Goal: Information Seeking & Learning: Learn about a topic

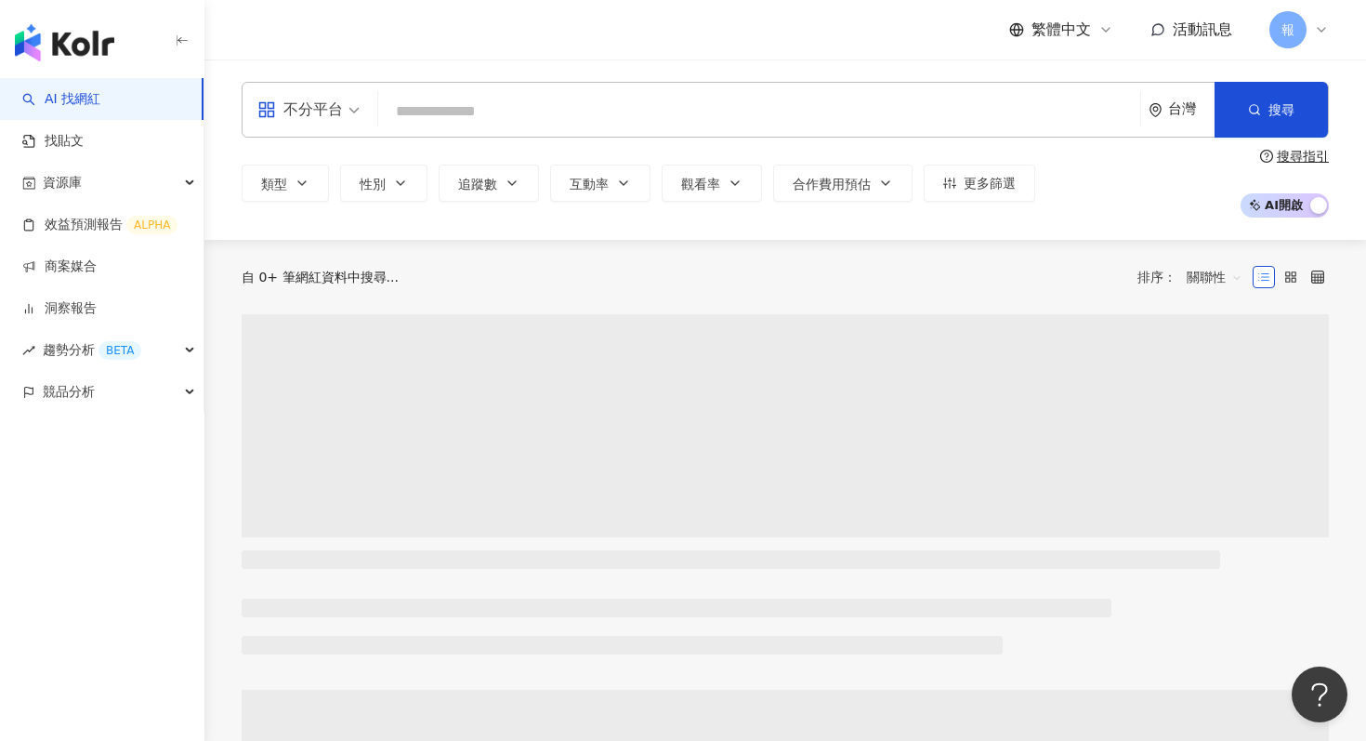
click at [323, 104] on div "不分平台" at bounding box center [299, 110] width 85 height 30
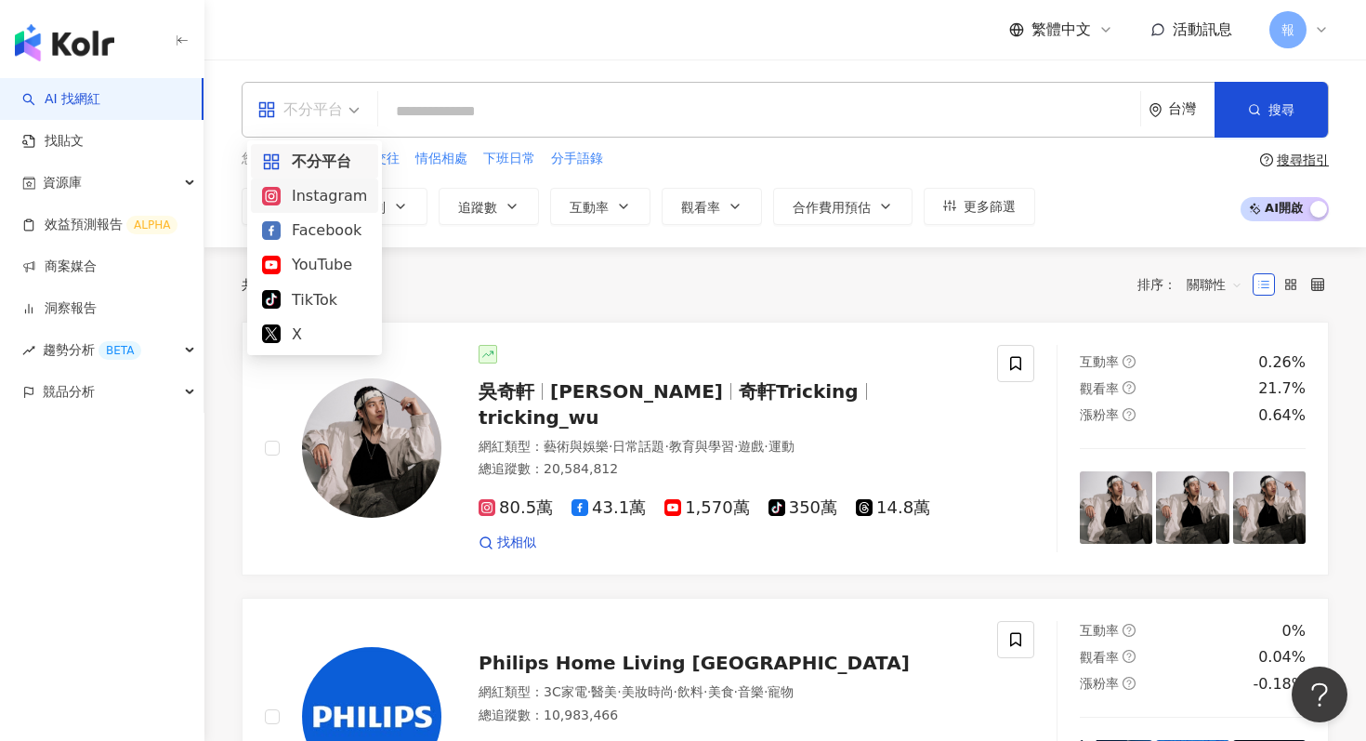
click at [340, 197] on div "Instagram" at bounding box center [314, 195] width 105 height 23
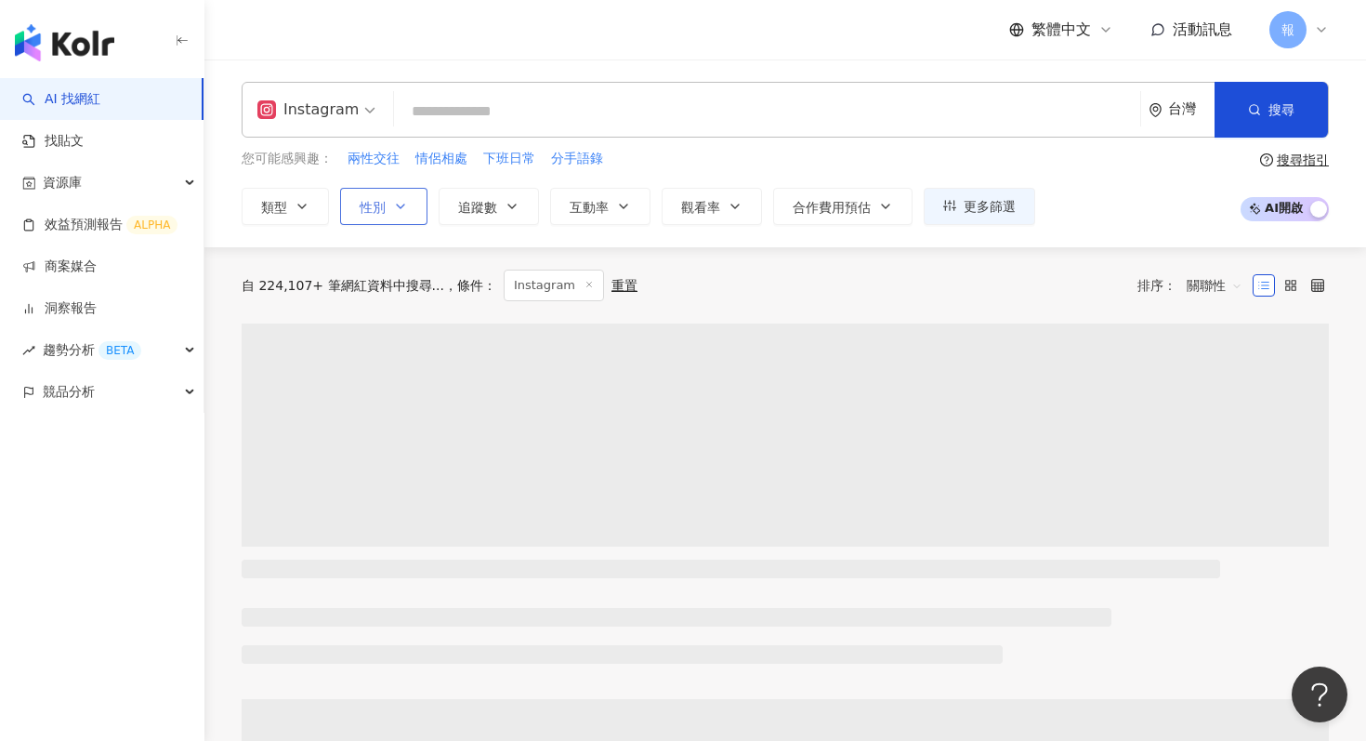
click at [406, 201] on icon "button" at bounding box center [400, 206] width 15 height 15
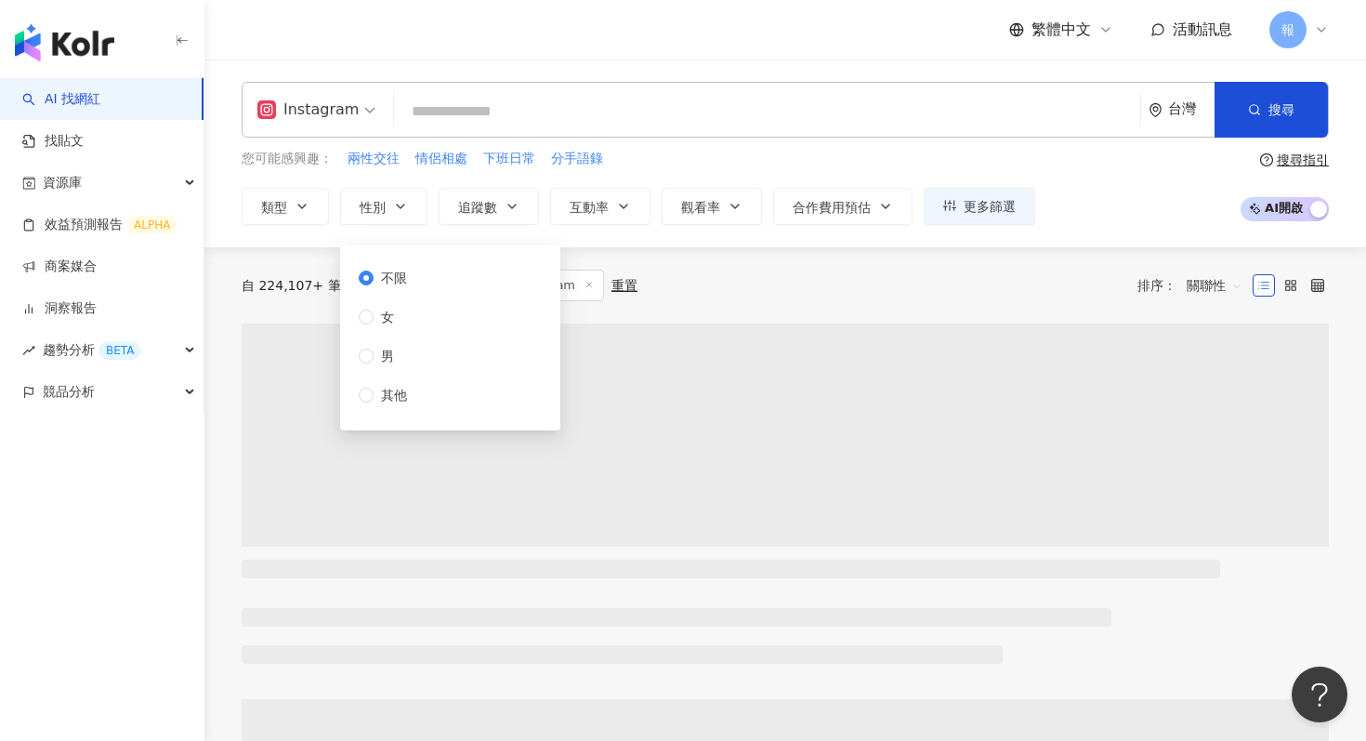
click at [441, 125] on input "search" at bounding box center [766, 111] width 731 height 35
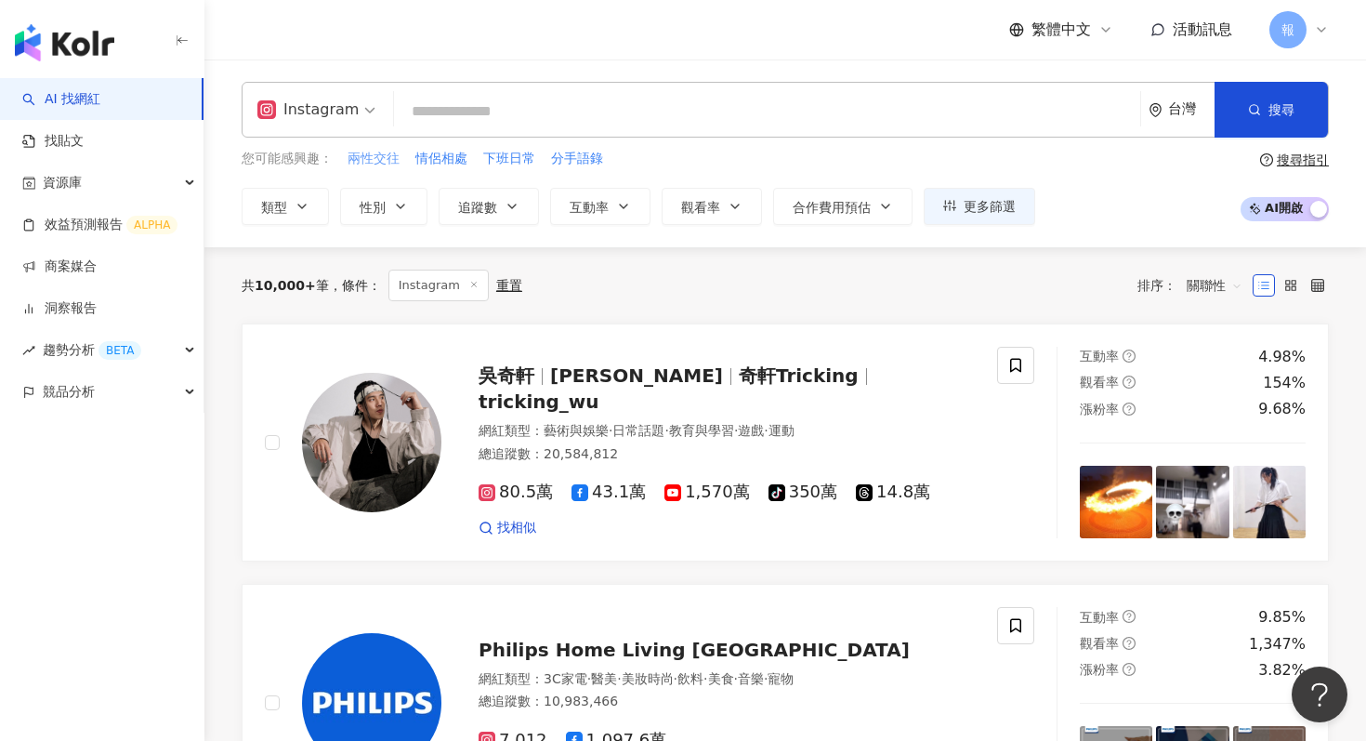
click at [397, 160] on span "兩性交往" at bounding box center [374, 159] width 52 height 19
type input "****"
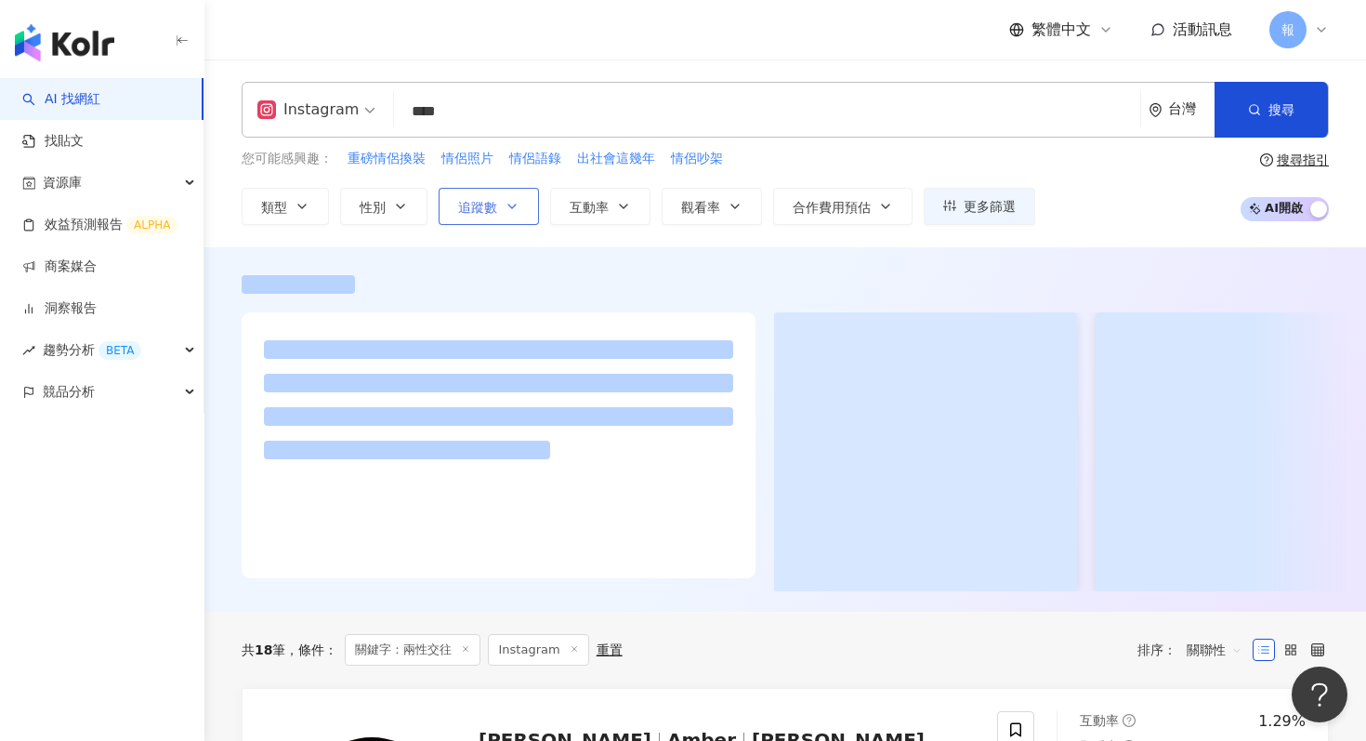
click at [478, 210] on span "追蹤數" at bounding box center [477, 207] width 39 height 15
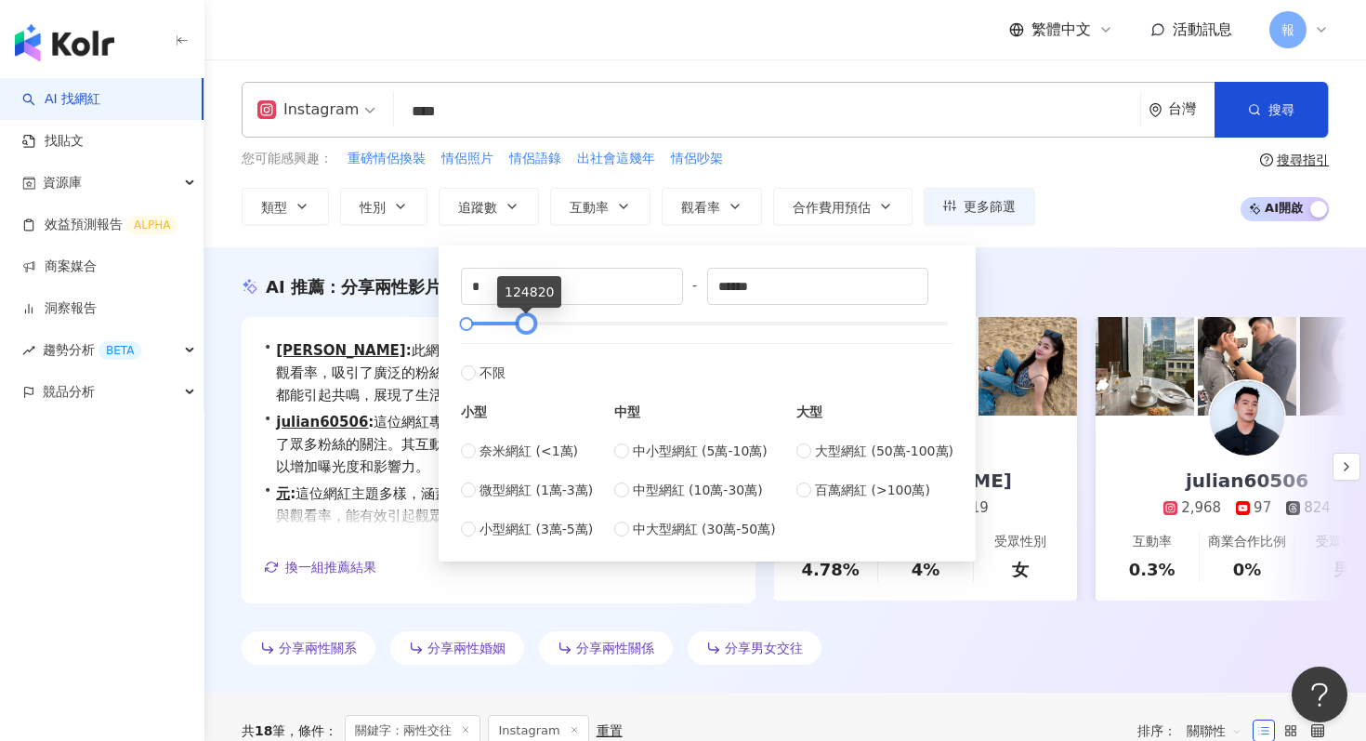
drag, startPoint x: 945, startPoint y: 322, endPoint x: 524, endPoint y: 321, distance: 420.9
click at [524, 321] on div at bounding box center [526, 324] width 10 height 10
click at [541, 319] on div at bounding box center [536, 324] width 10 height 10
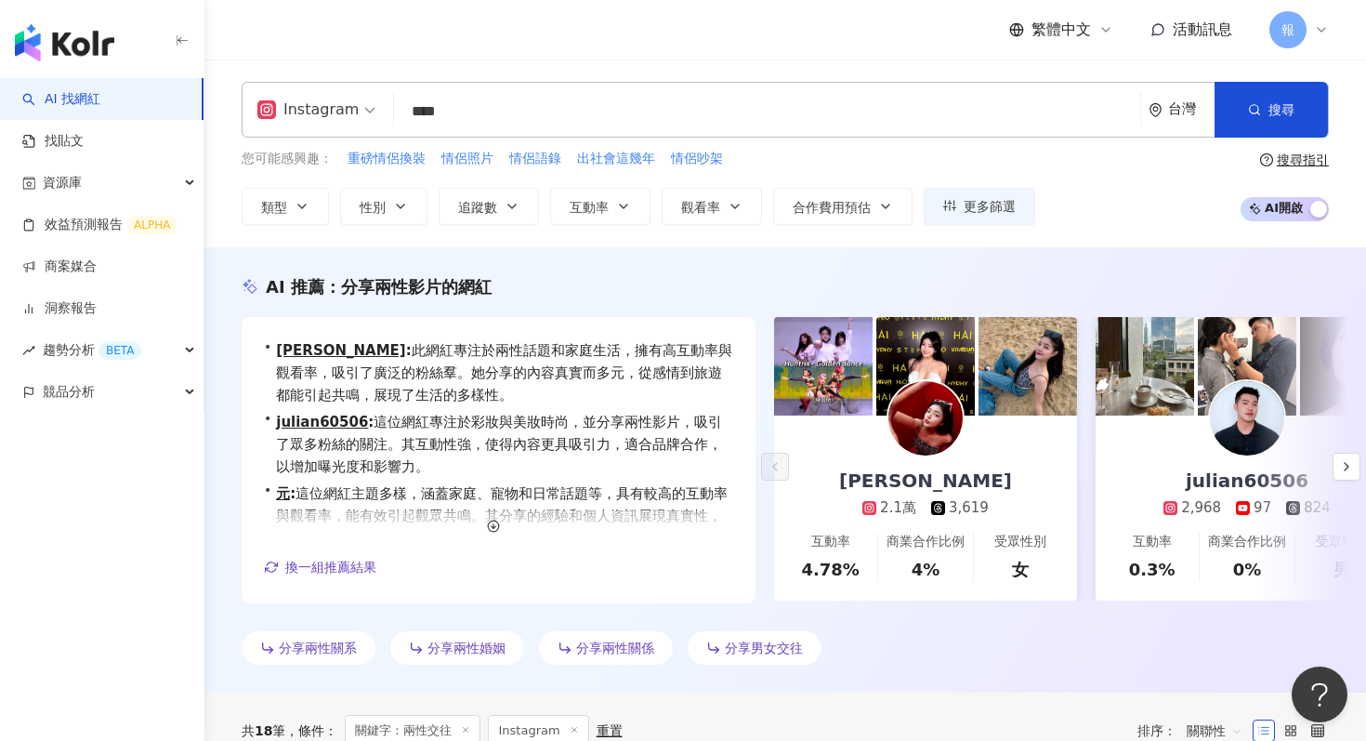
click at [1050, 290] on div "AI 推薦 ： 分享兩性影片的網紅" at bounding box center [785, 286] width 1087 height 23
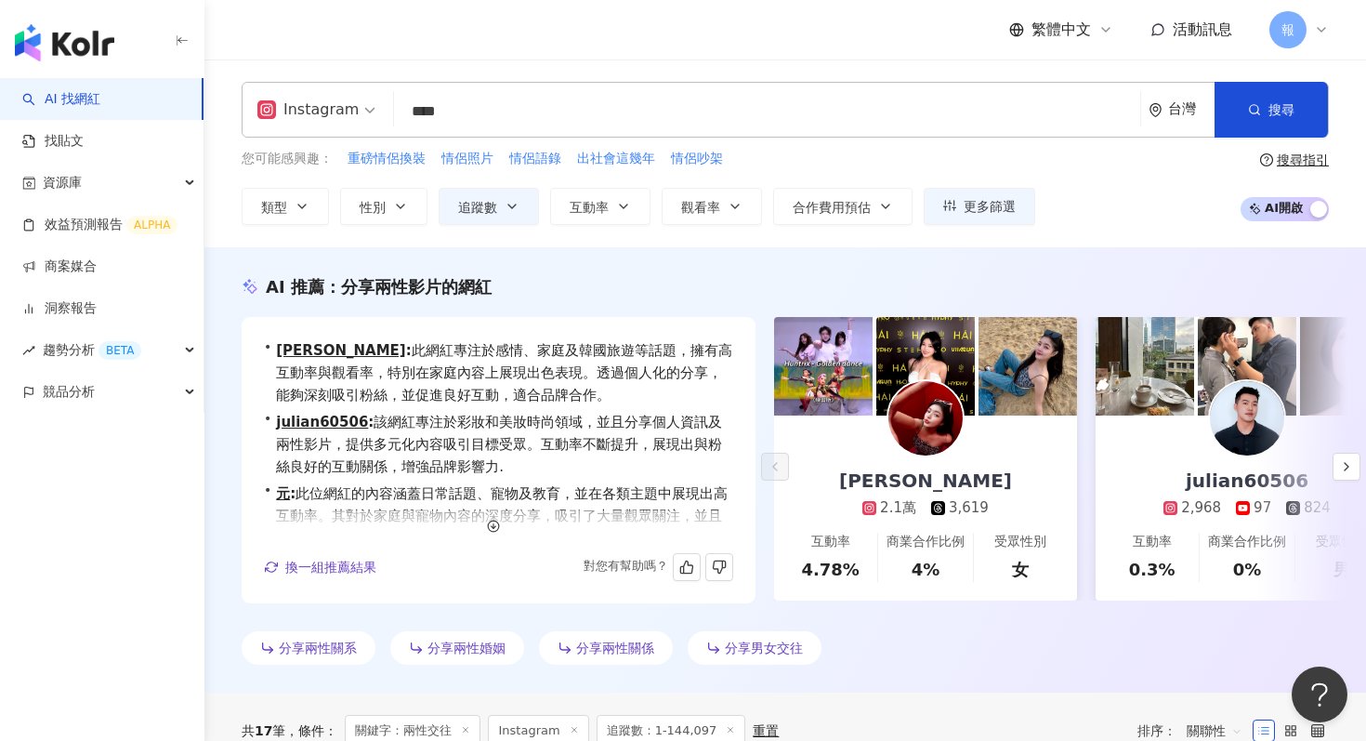
scroll to position [68, 0]
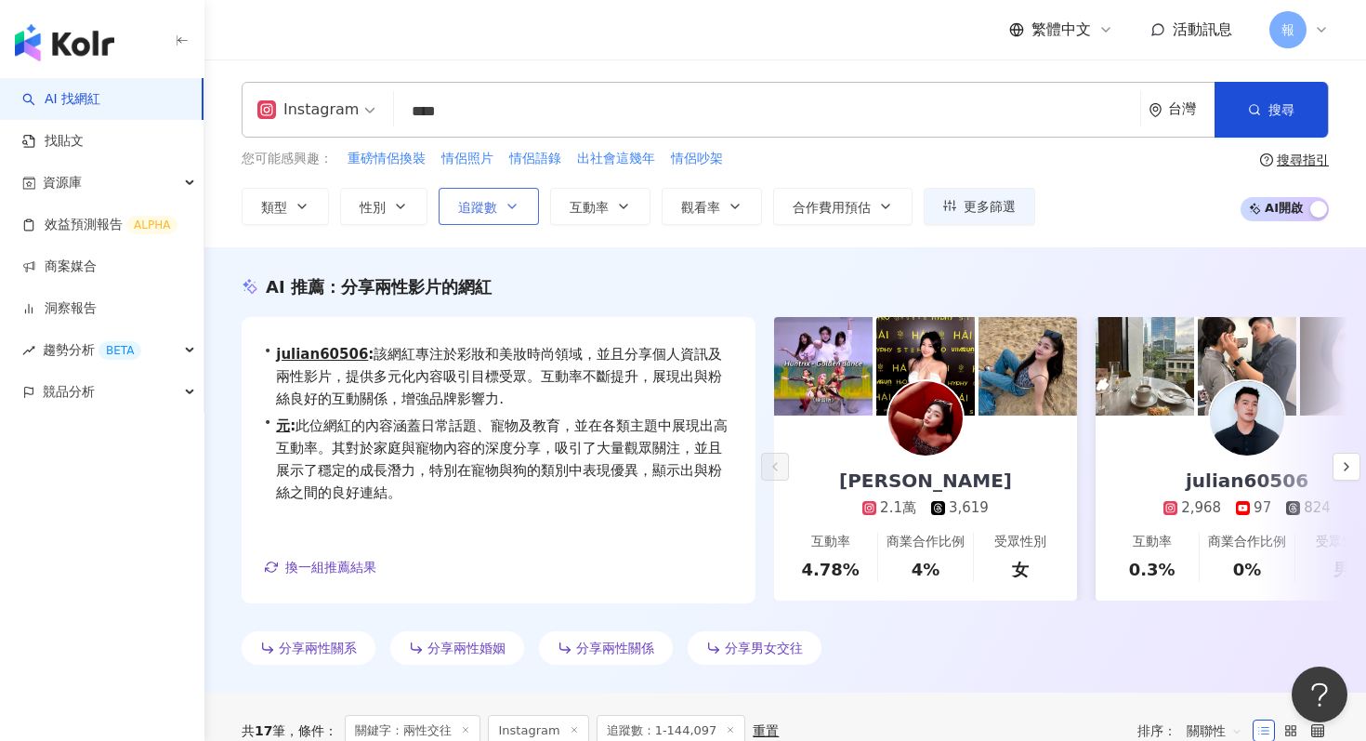
click at [517, 203] on icon "button" at bounding box center [512, 206] width 15 height 15
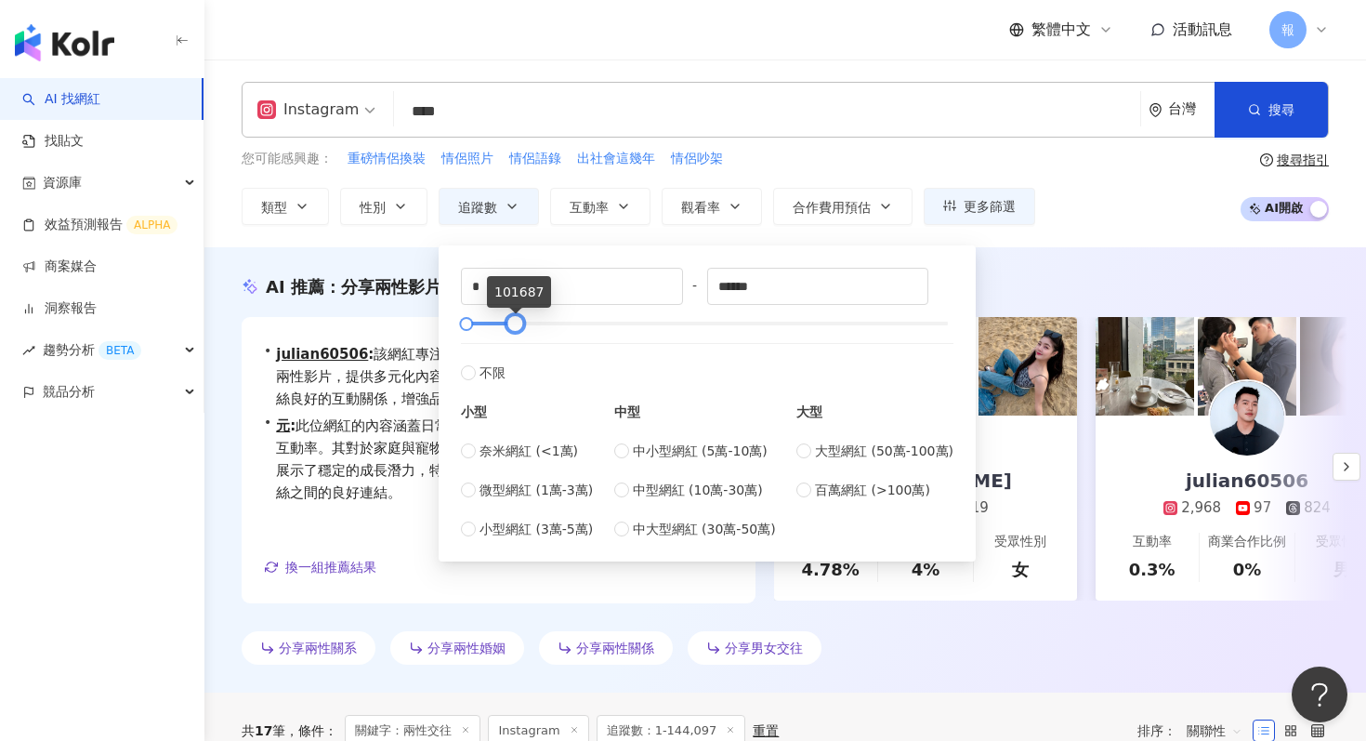
drag, startPoint x: 528, startPoint y: 319, endPoint x: 507, endPoint y: 319, distance: 20.4
click at [510, 319] on div at bounding box center [515, 324] width 10 height 10
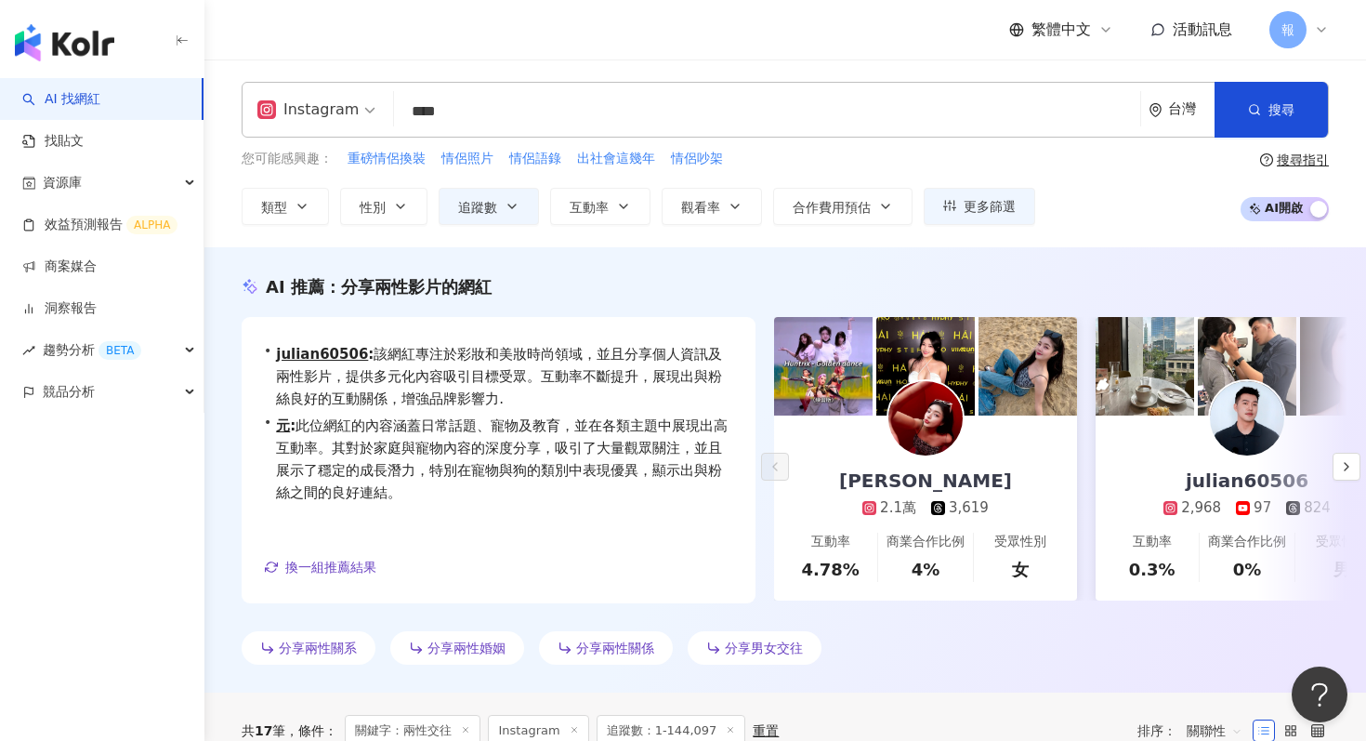
click at [400, 315] on div "AI 推薦 ： 分享兩性影片的網紅 • Fiby[PERSON_NAME]: 此網紅專注於感情、家庭及韓國旅遊等話題，擁有高互動率與觀看率，特別在家庭內容上展…" at bounding box center [785, 473] width 1162 height 397
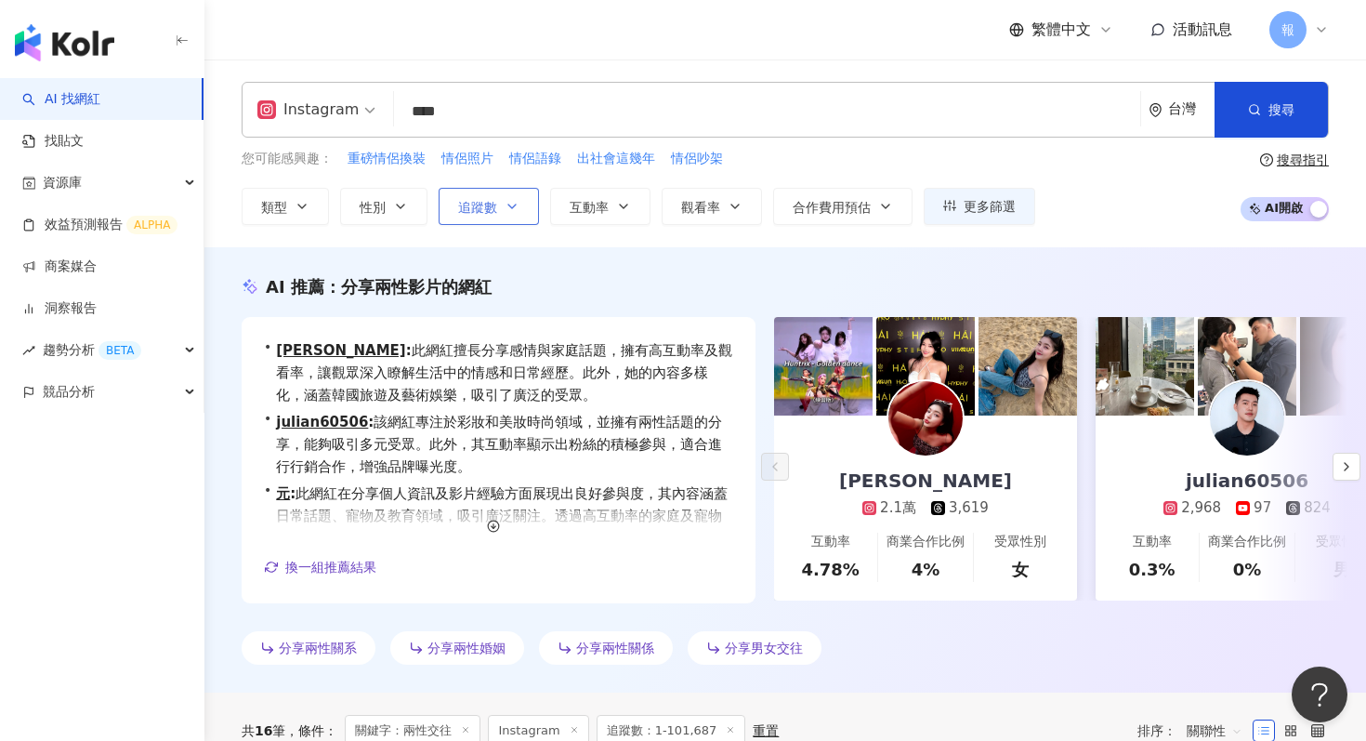
click at [515, 211] on icon "button" at bounding box center [512, 206] width 15 height 15
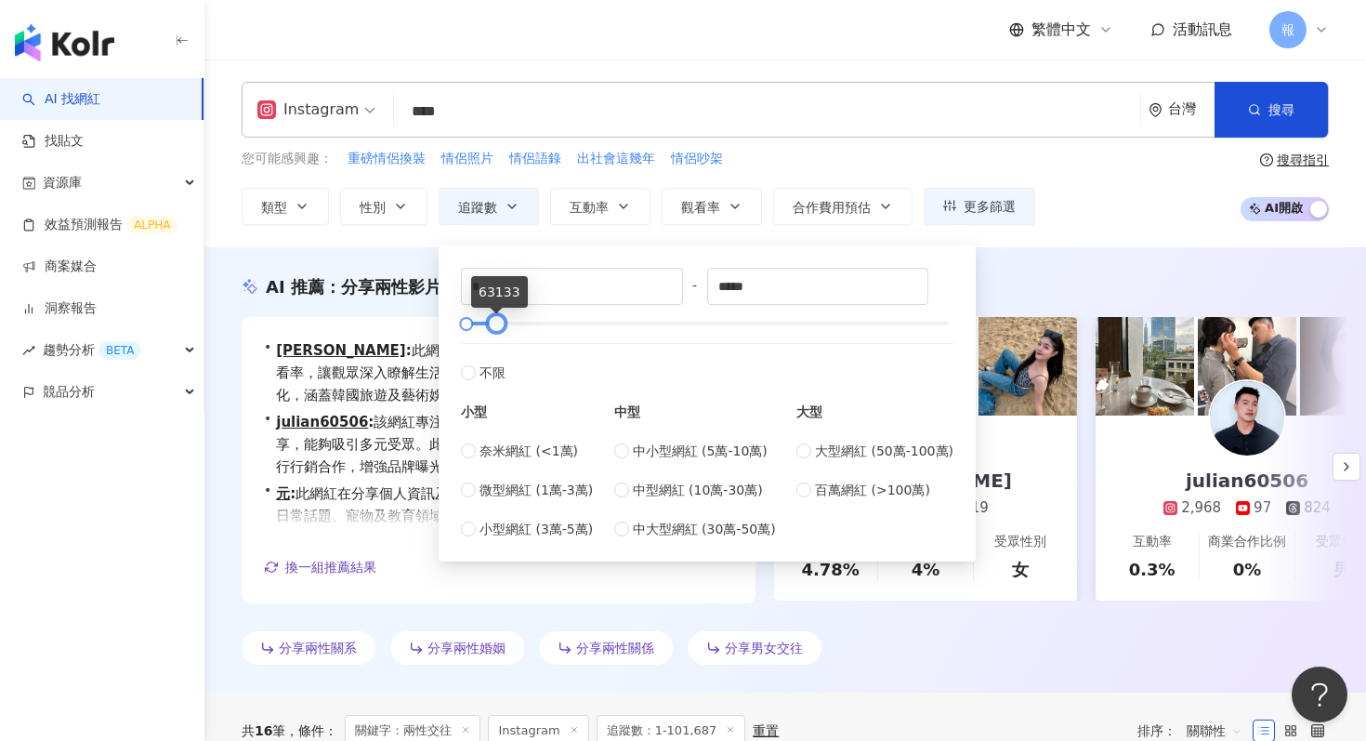
drag, startPoint x: 511, startPoint y: 318, endPoint x: 491, endPoint y: 320, distance: 20.5
click at [492, 320] on div at bounding box center [497, 324] width 10 height 10
click at [1000, 272] on div "AI 推薦 ： 分享兩性影片的網紅 • Fiby[PERSON_NAME]: 此網紅擅長分享感情與家庭話題，擁有高互動率及觀看率，讓觀眾深入瞭解生活中的情感和…" at bounding box center [785, 469] width 1162 height 445
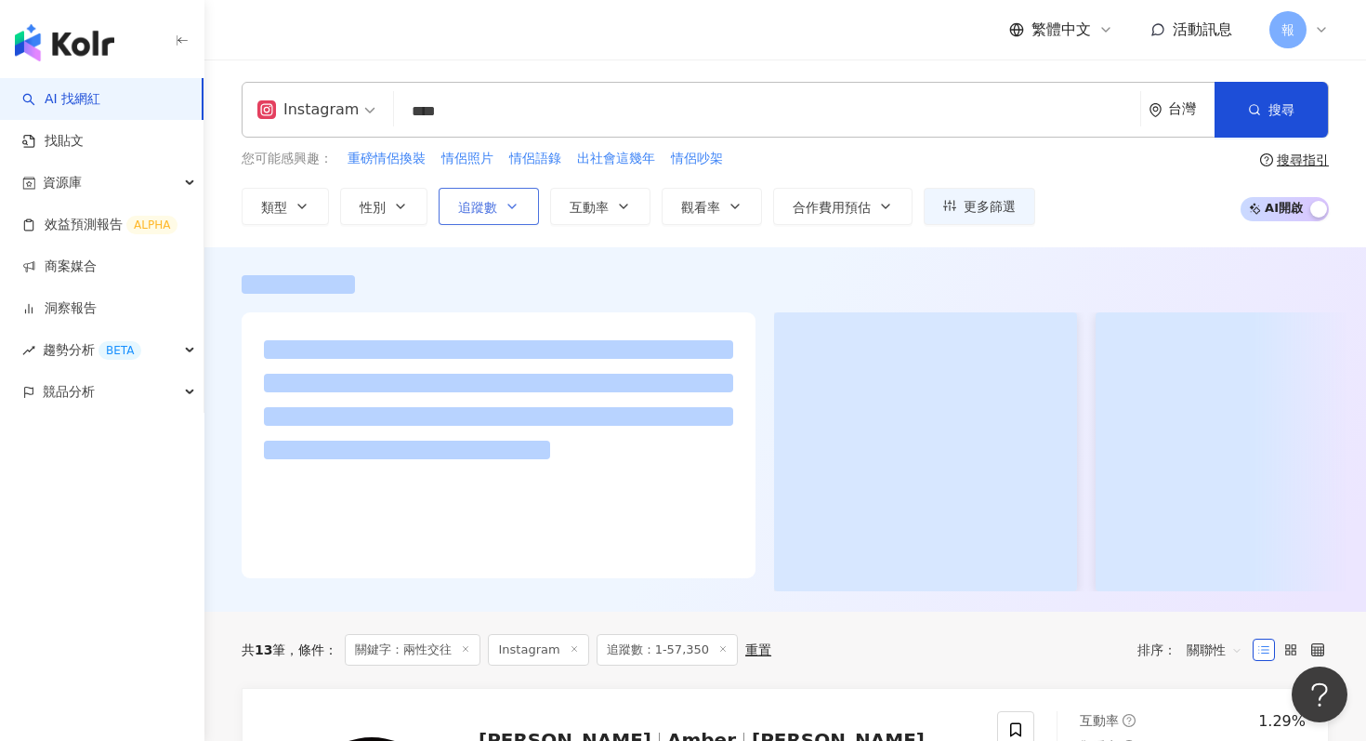
click at [505, 210] on icon "button" at bounding box center [512, 206] width 15 height 15
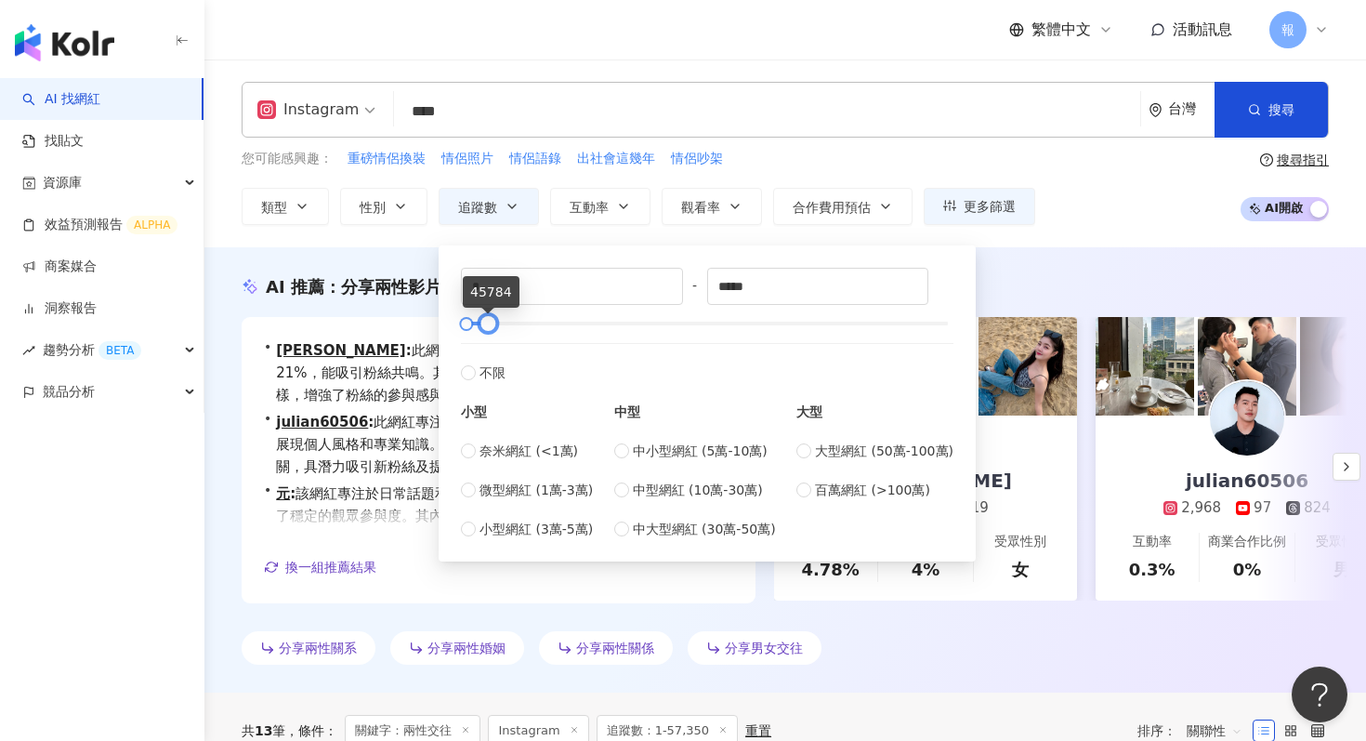
click at [483, 323] on div at bounding box center [488, 324] width 10 height 10
click at [385, 258] on div "AI 推薦 ： 分享兩性影片的網紅 • Fiby[PERSON_NAME]: 此網紅在感情及家庭主題上表現出色，互動率高達21%，能吸引粉絲共鳴。其分享的日常…" at bounding box center [785, 469] width 1162 height 445
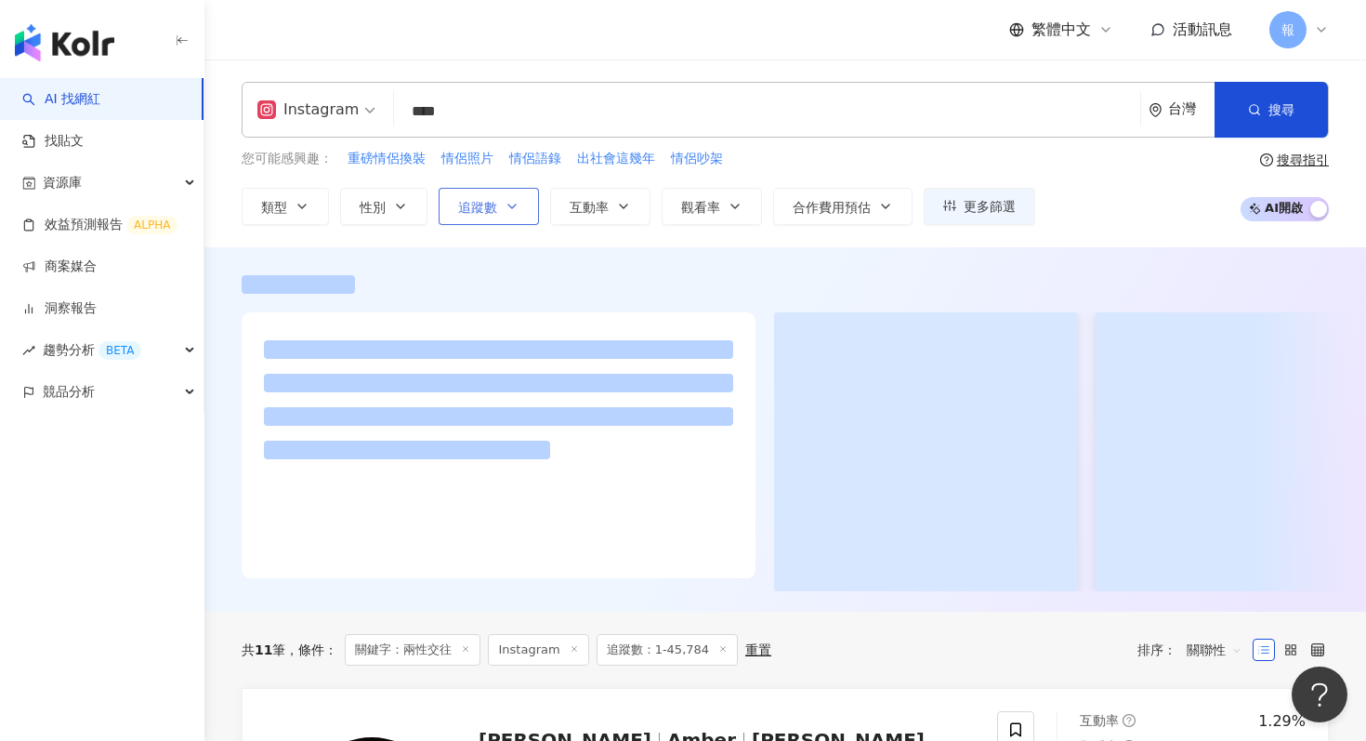
click at [505, 201] on icon "button" at bounding box center [512, 206] width 15 height 15
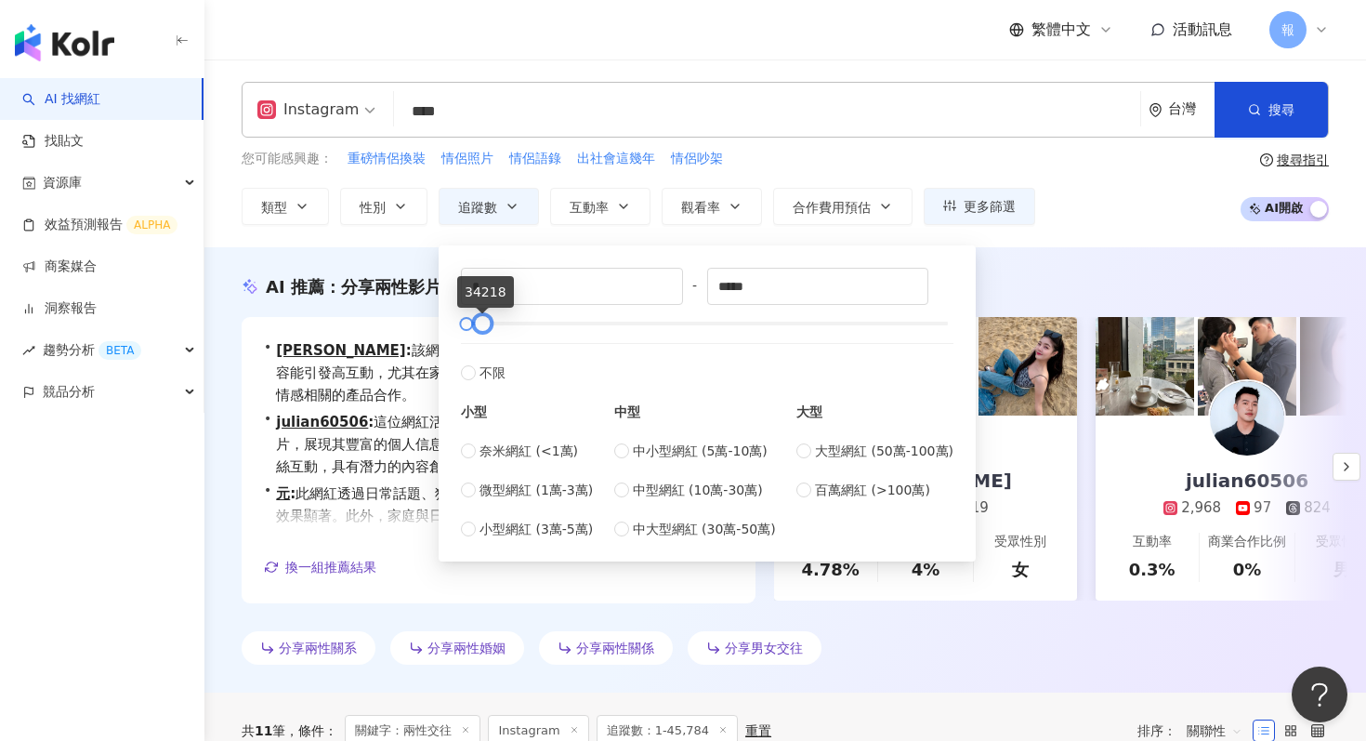
click at [479, 328] on div at bounding box center [483, 324] width 10 height 10
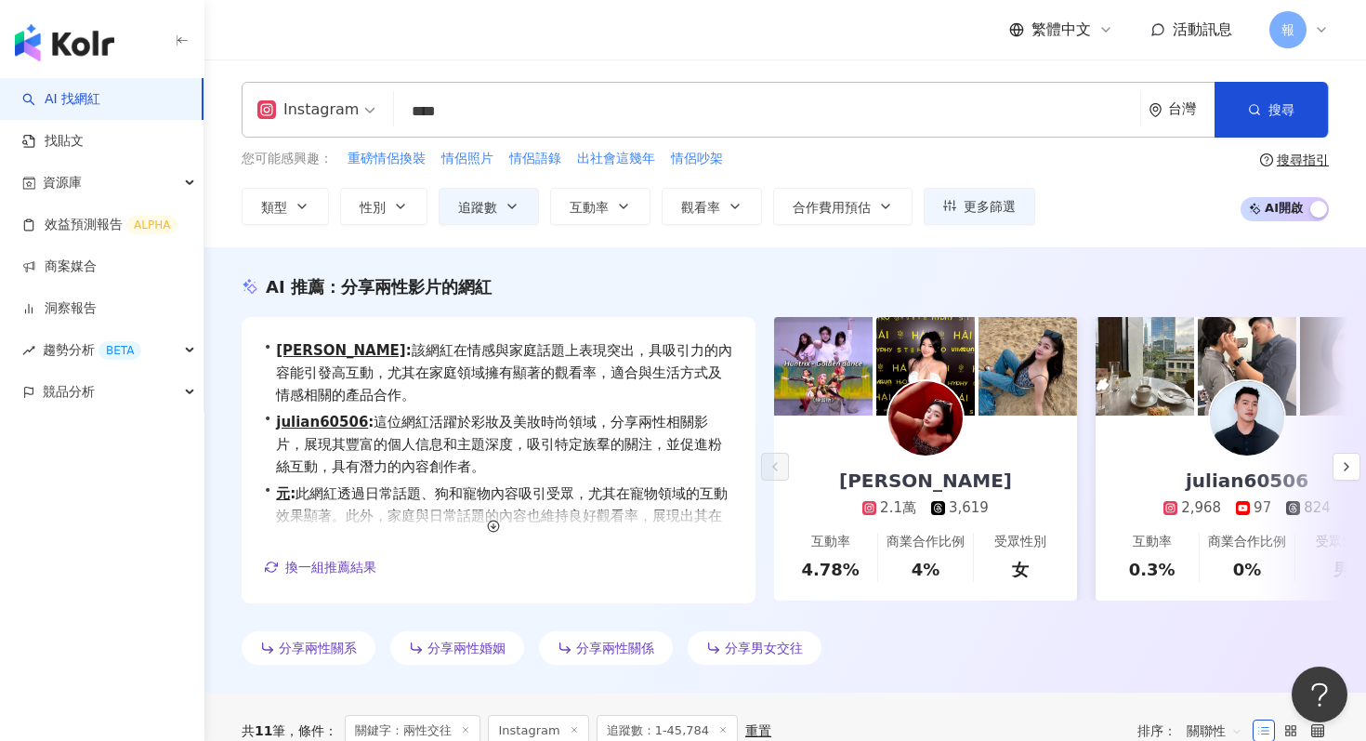
click at [395, 242] on div "Instagram **** 台灣 搜尋 您可能感興趣： 重磅情侶換裝 情侶照片 情侶語錄 出社會這幾年 情侶吵架 類型 性別 追蹤數 互動率 觀看率 合作費…" at bounding box center [785, 153] width 1162 height 188
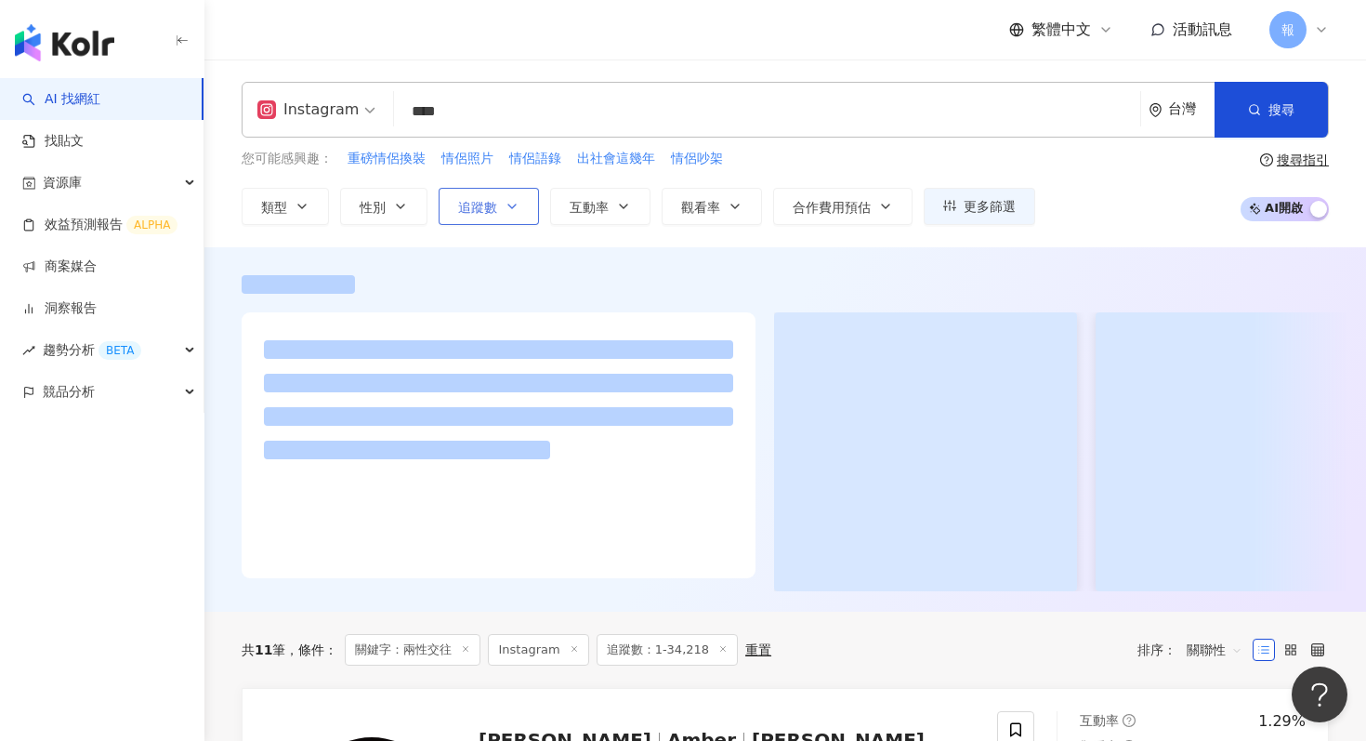
click at [511, 210] on icon "button" at bounding box center [512, 206] width 15 height 15
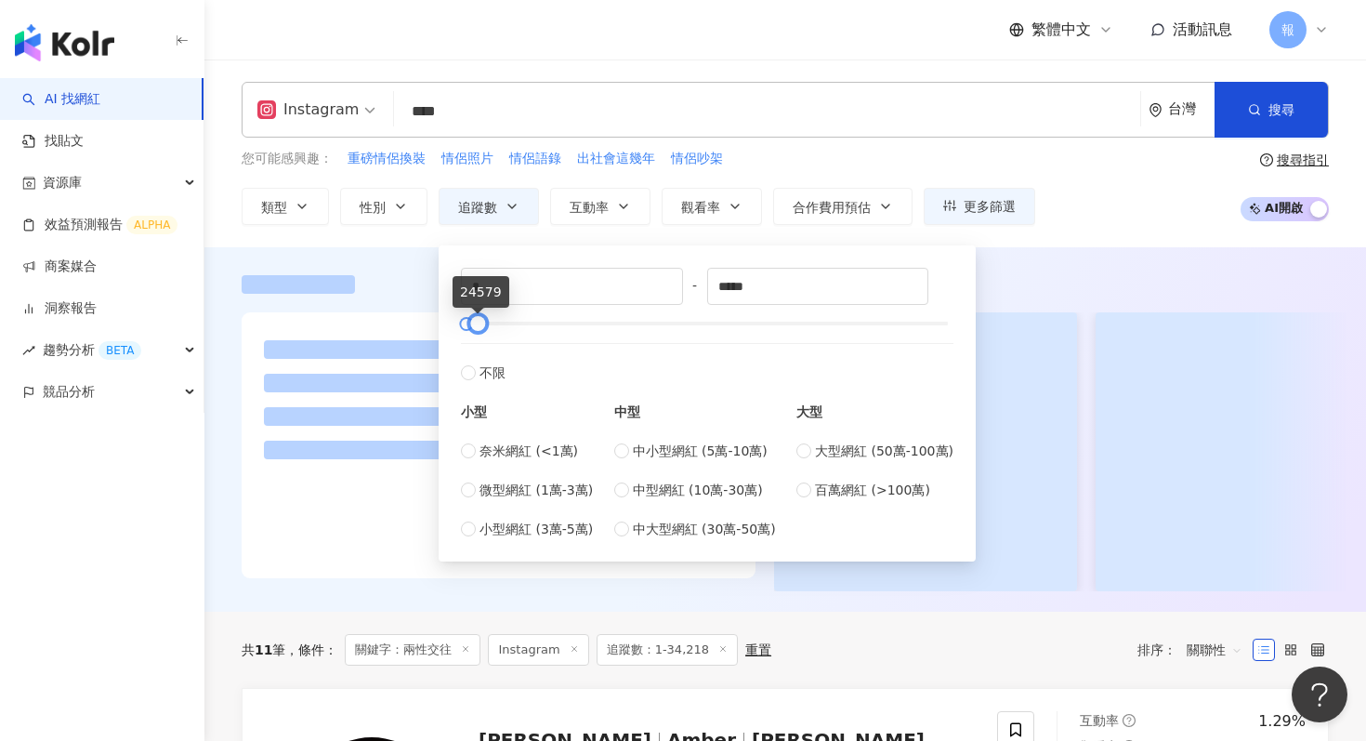
click at [476, 325] on div at bounding box center [478, 324] width 10 height 10
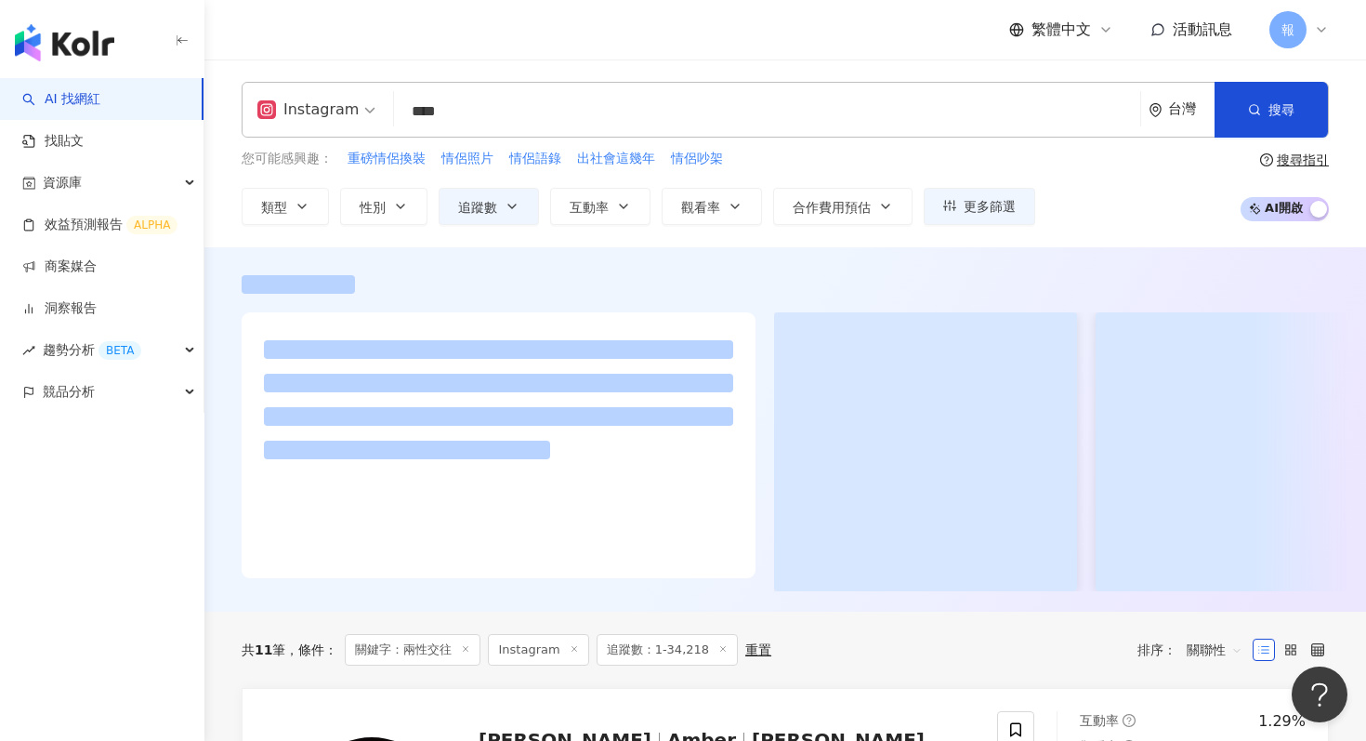
click at [401, 272] on div at bounding box center [785, 429] width 1162 height 364
click at [492, 211] on span "追蹤數" at bounding box center [477, 207] width 39 height 15
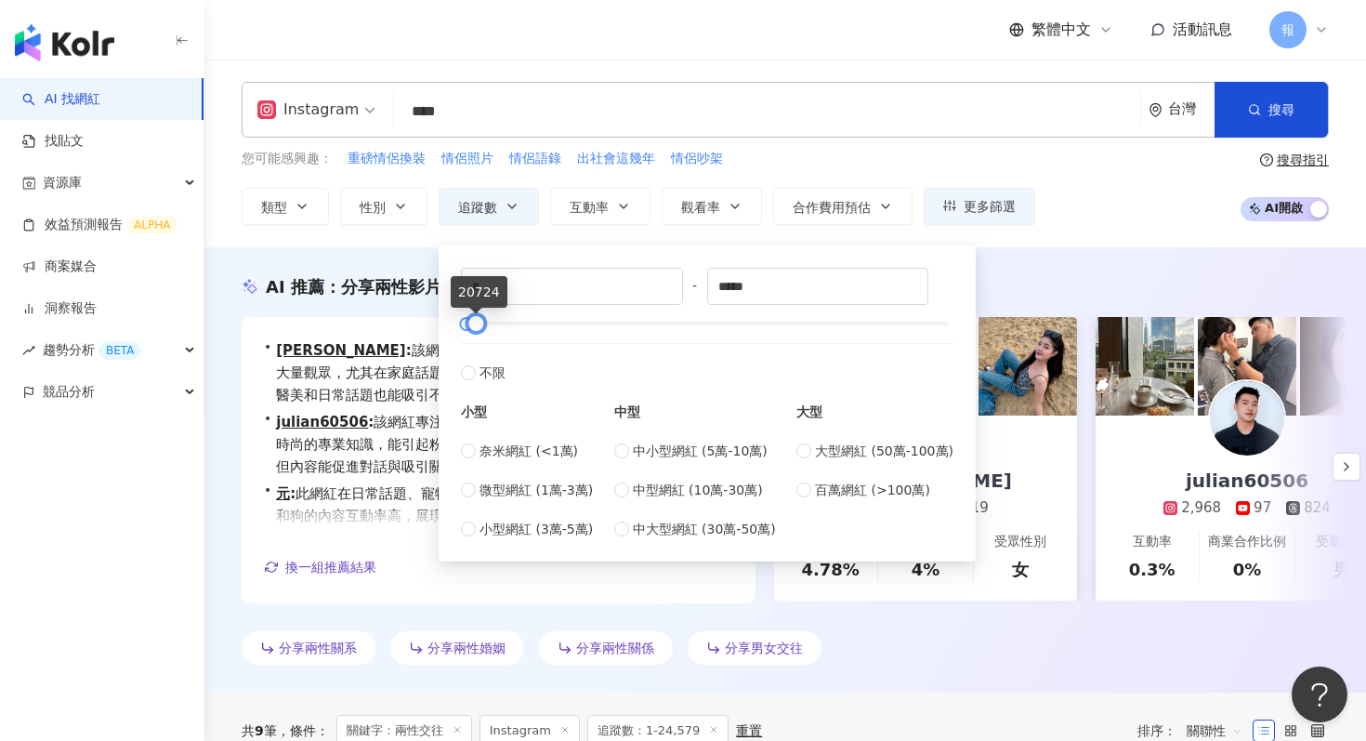
click at [476, 327] on div at bounding box center [476, 324] width 10 height 10
click at [419, 247] on div "AI 推薦 ： 分享兩性影片的網紅 • Fiby[PERSON_NAME]: 該網紅在感情和家庭類內容上擁有高互動率，吸引了大量觀眾，尤其在家庭話題上表現出色…" at bounding box center [785, 469] width 1162 height 445
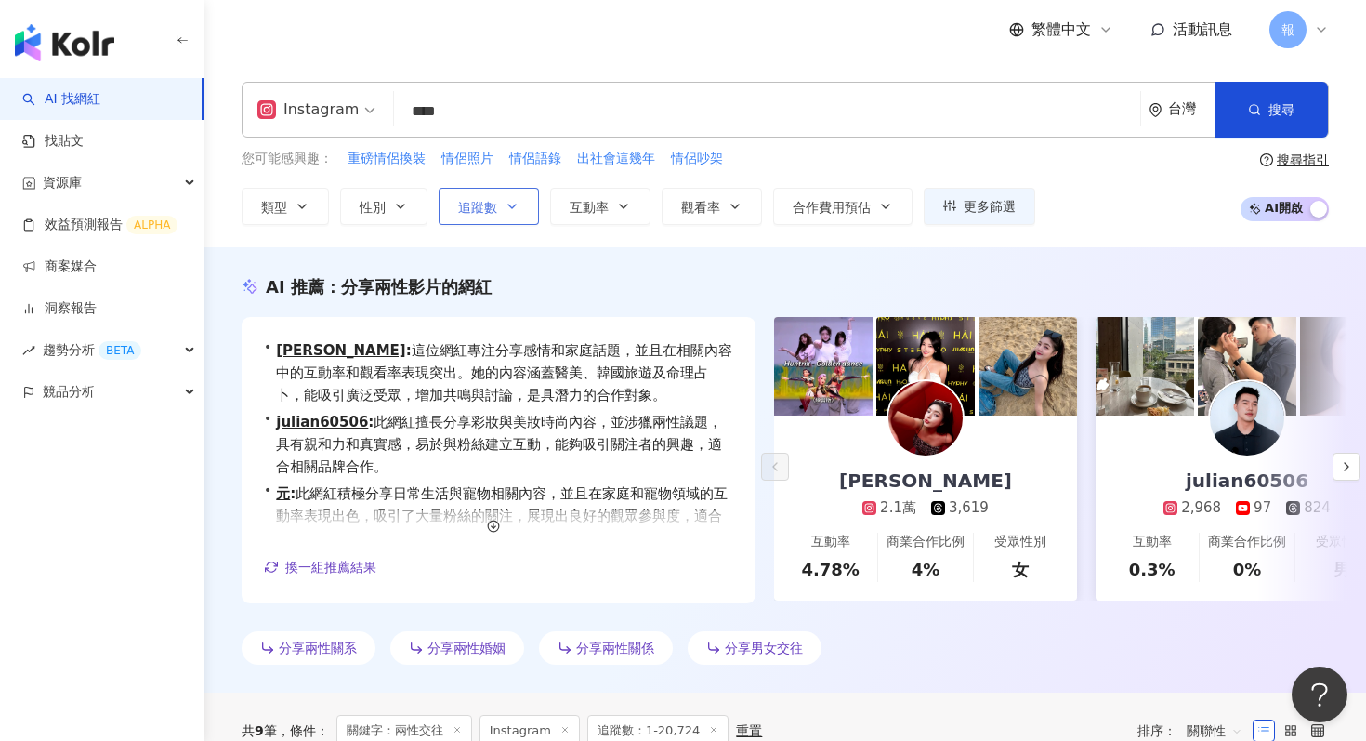
click at [497, 218] on button "追蹤數" at bounding box center [489, 206] width 100 height 37
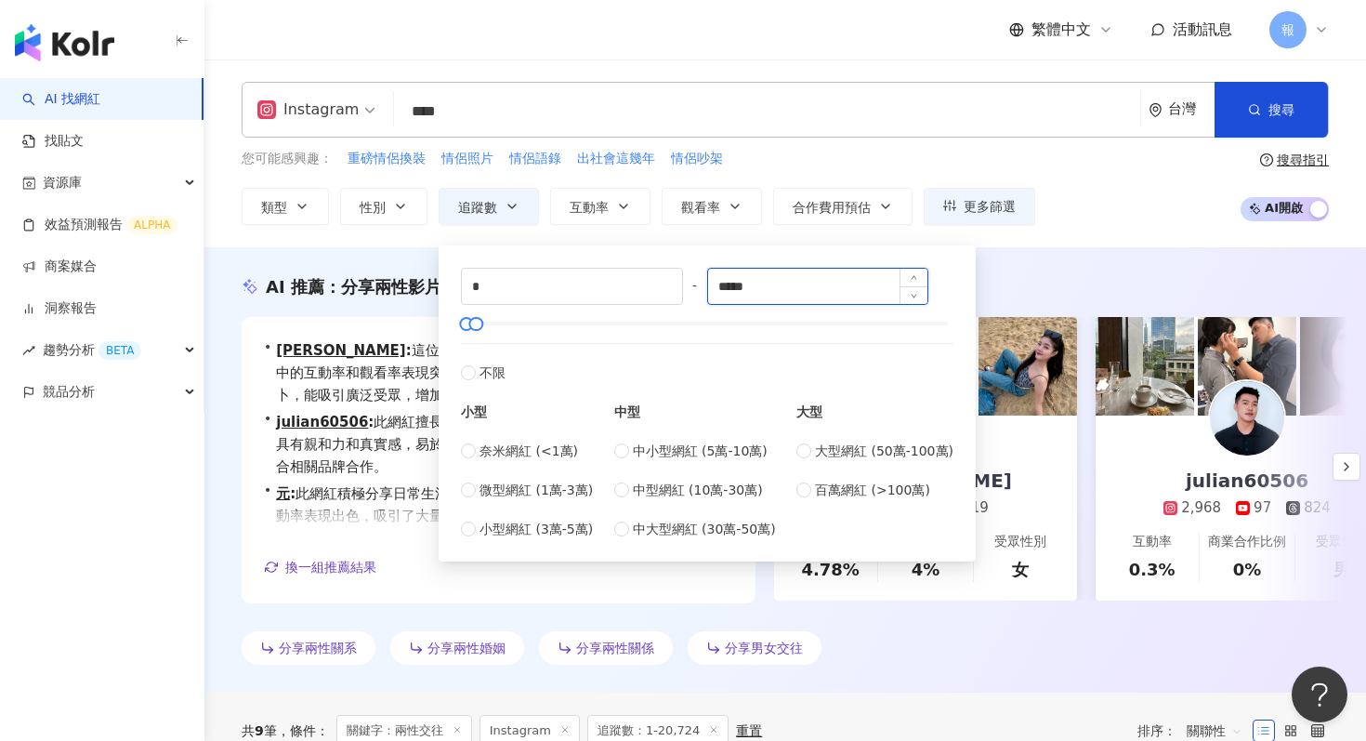
click at [747, 297] on input "*****" at bounding box center [818, 286] width 220 height 35
type input "*"
click at [399, 266] on div "AI 推薦 ： 分享兩性影片的網紅 • Fiby[PERSON_NAME]: 這位網紅專注分享感情和家庭話題，並且在相關內容中的互動率和觀看率表現突出。她的內…" at bounding box center [785, 469] width 1162 height 445
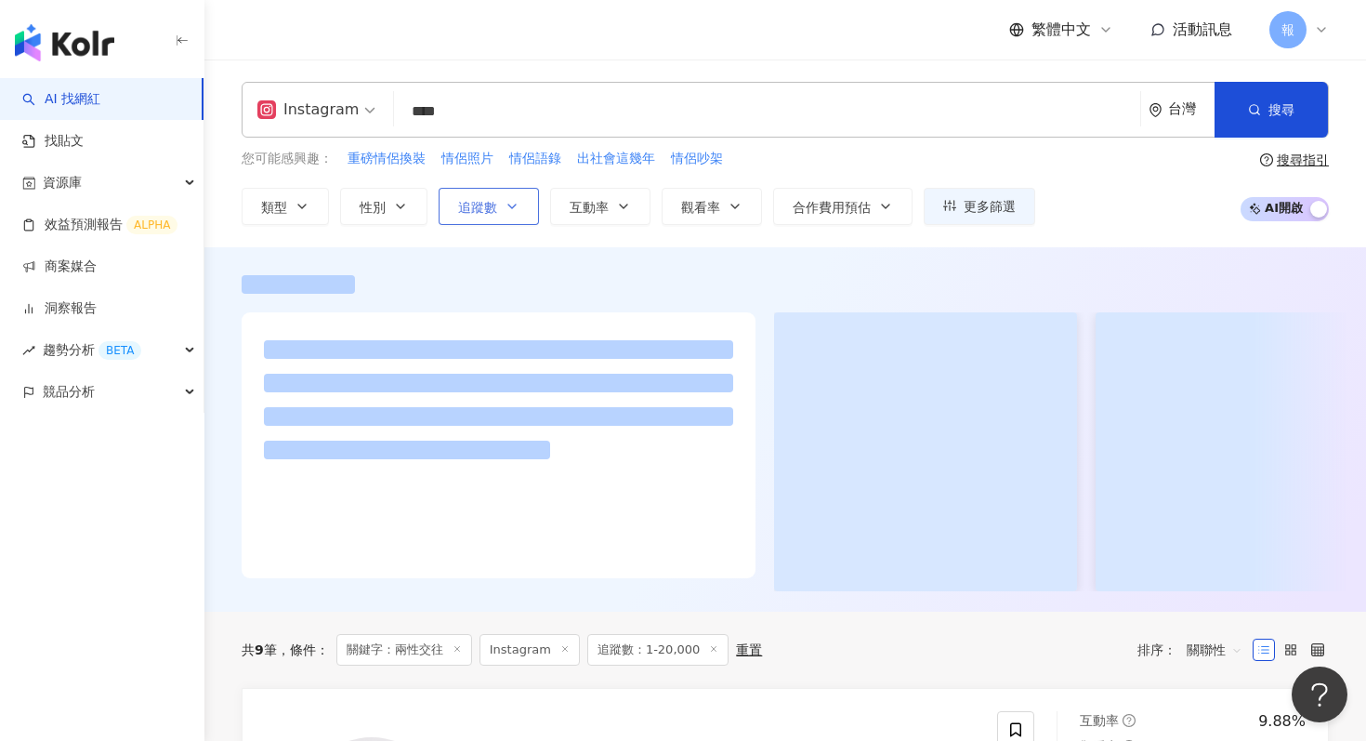
click at [514, 203] on icon "button" at bounding box center [512, 206] width 15 height 15
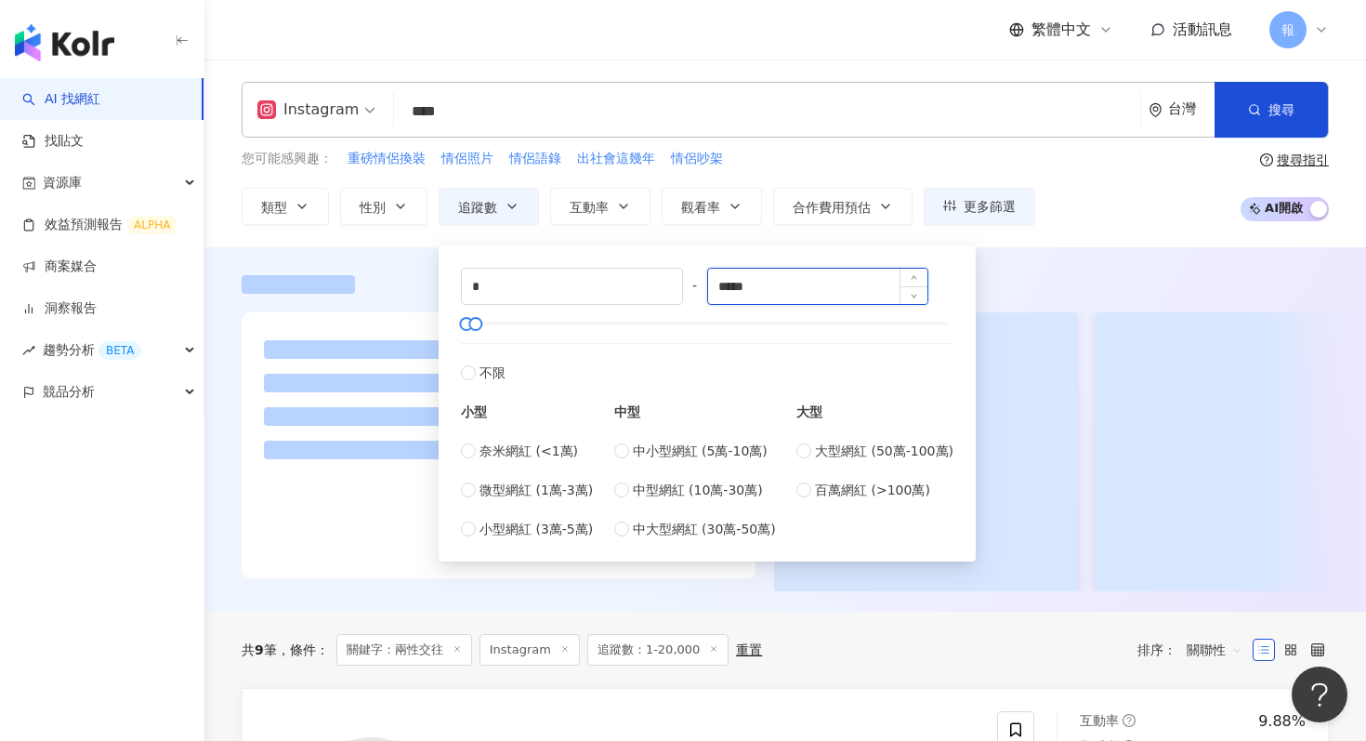
click at [786, 270] on input "*****" at bounding box center [818, 286] width 220 height 35
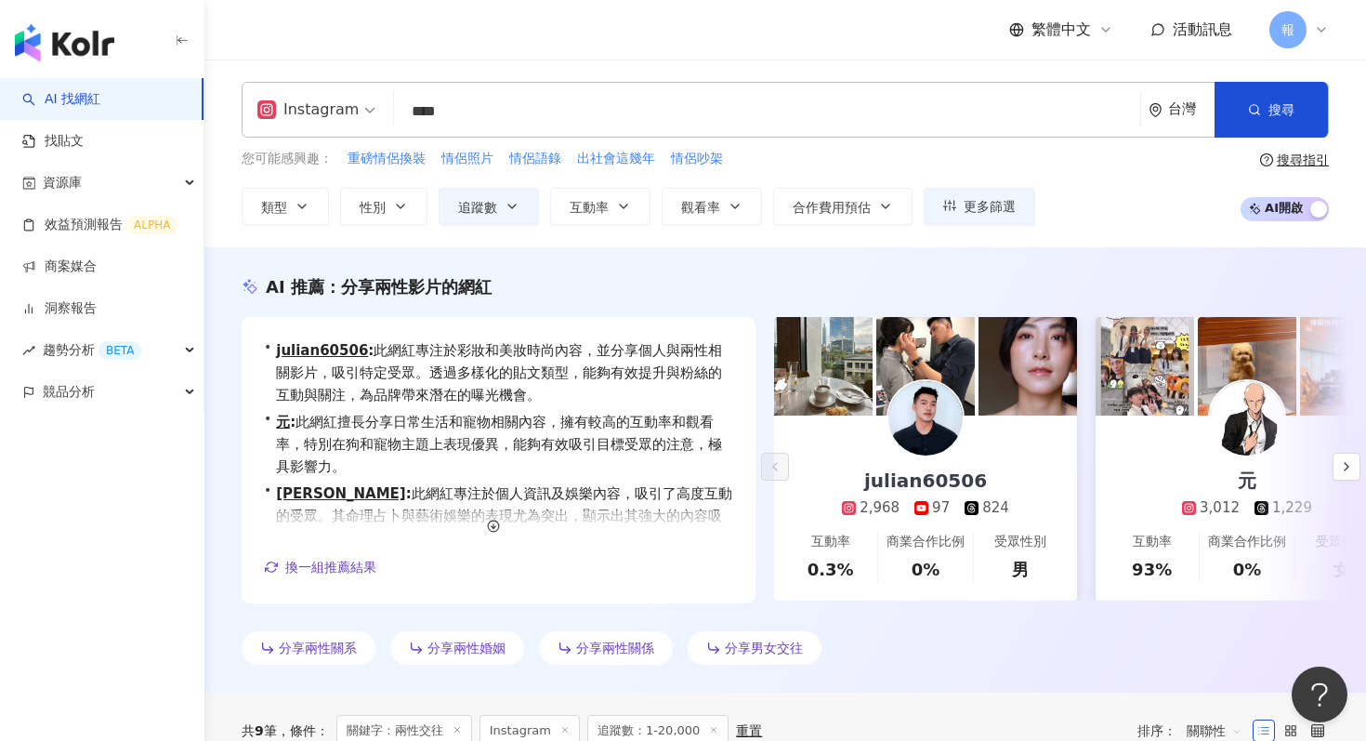
click at [361, 273] on div "AI 推薦 ： 分享兩性影片的網紅 • julian60506 : 此網紅專注於彩妝和美妝時尚內容，並分享個人與兩性相關影片，吸引特定受眾。透過多樣化的貼文類…" at bounding box center [785, 469] width 1162 height 445
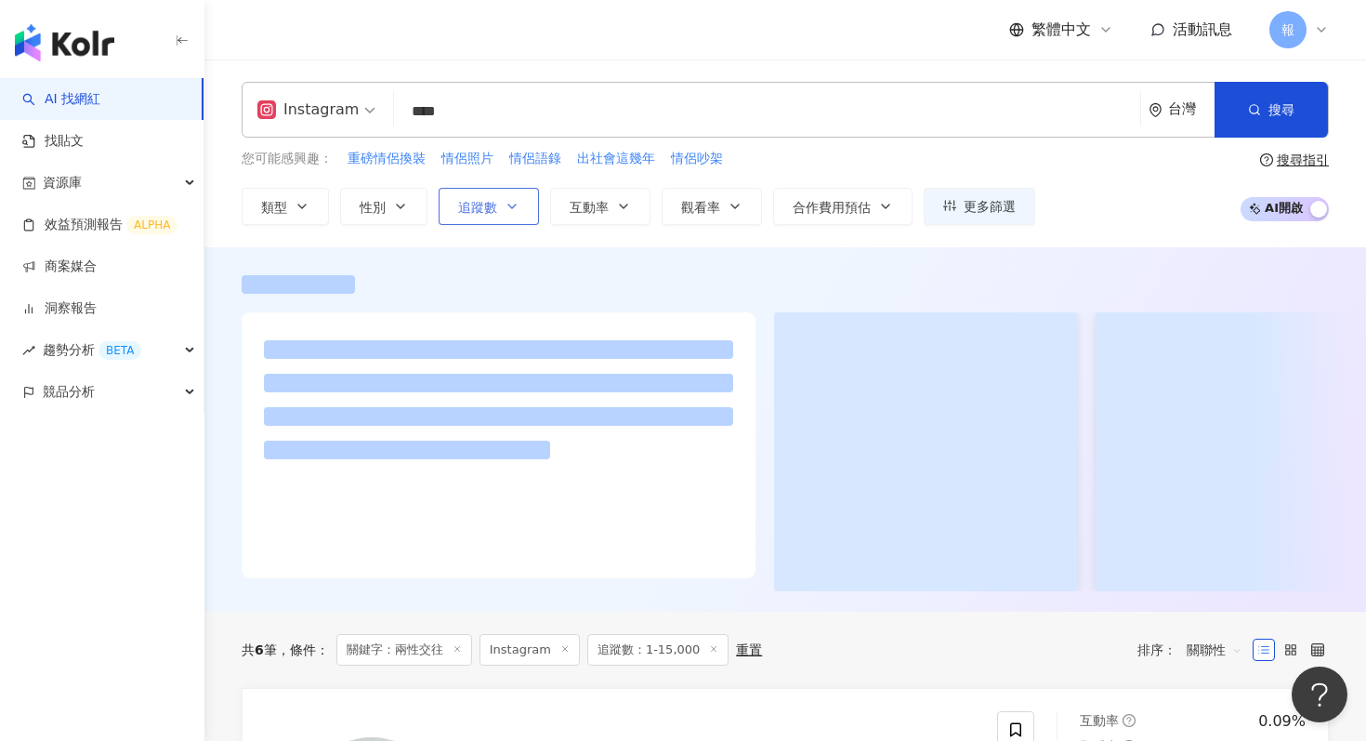
click at [527, 200] on button "追蹤數" at bounding box center [489, 206] width 100 height 37
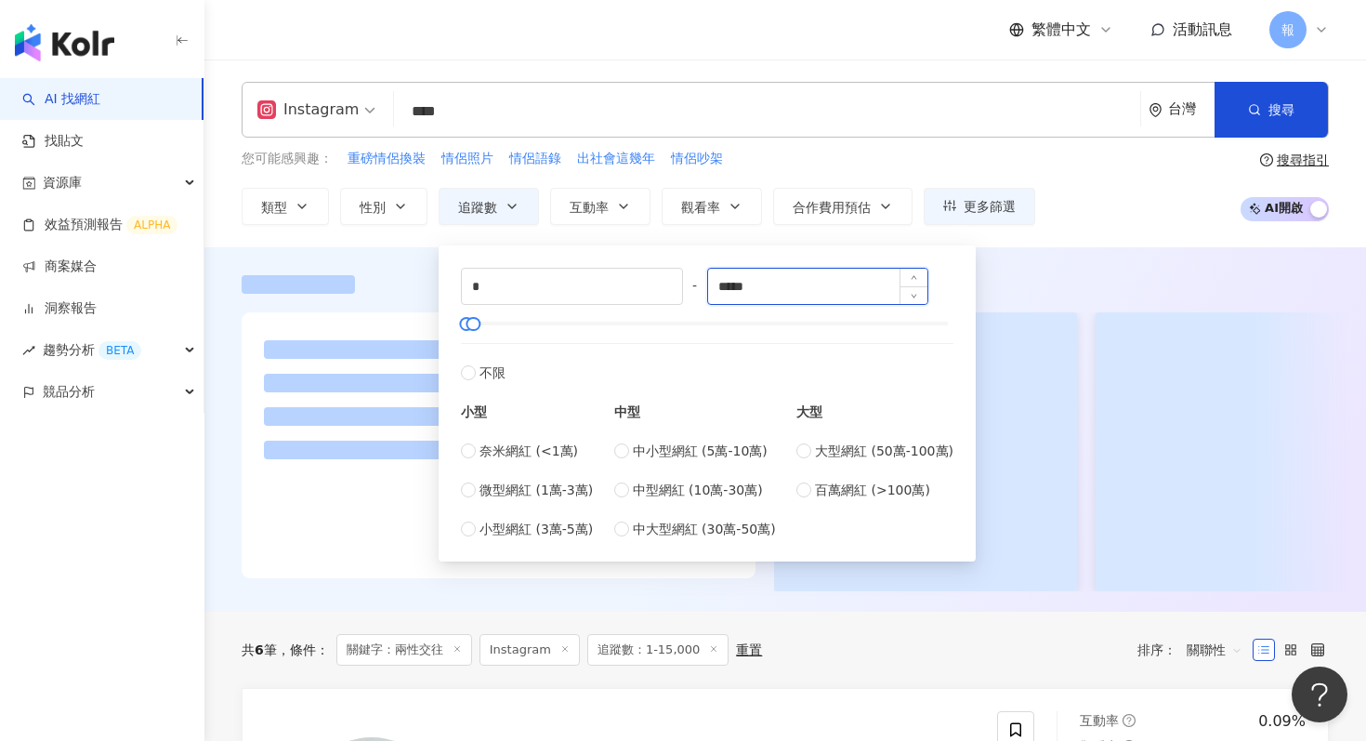
click at [775, 292] on input "*****" at bounding box center [818, 286] width 220 height 35
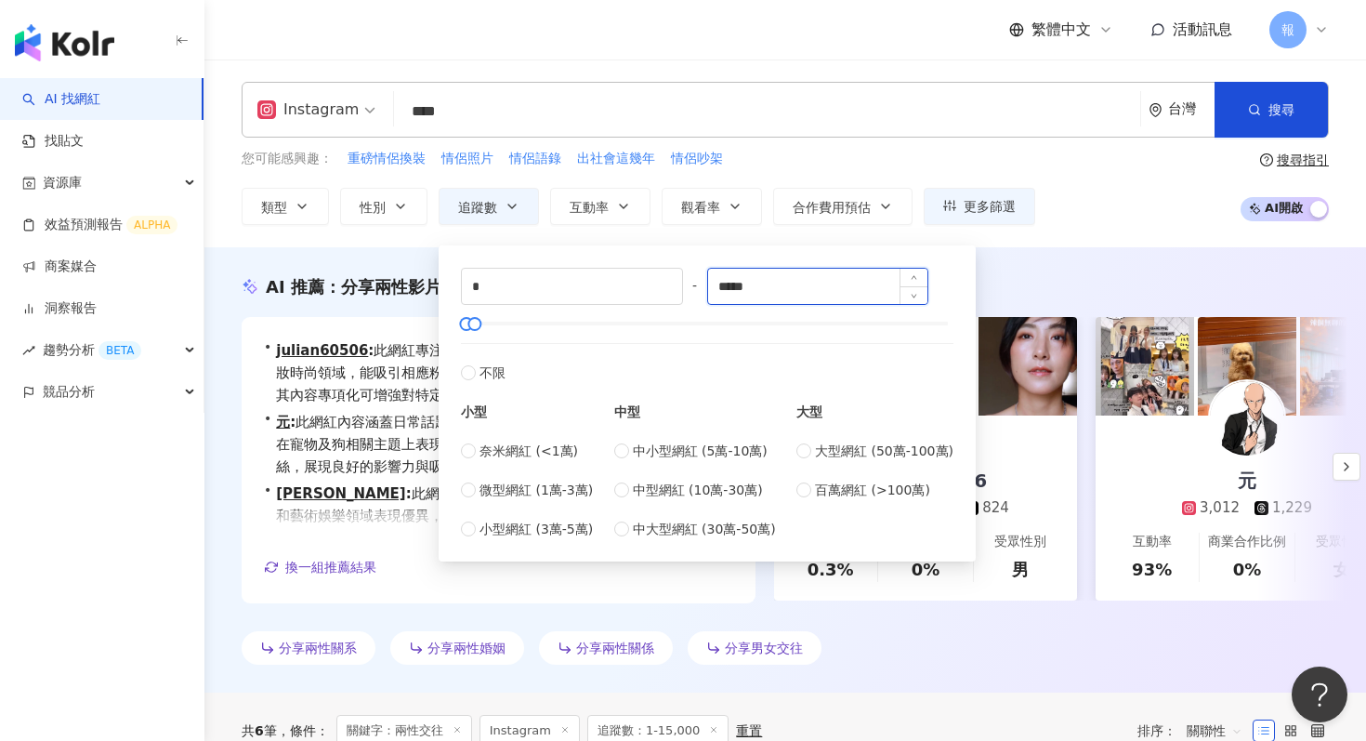
type input "*****"
click at [389, 253] on div "AI 推薦 ： 分享兩性影片的網紅 • julian60506 : 此網紅專注於分享兩性主題及個人資訊，並涉獵彩妝與美妝時尚領域，能吸引相應粉絲對其內容產生共…" at bounding box center [785, 469] width 1162 height 445
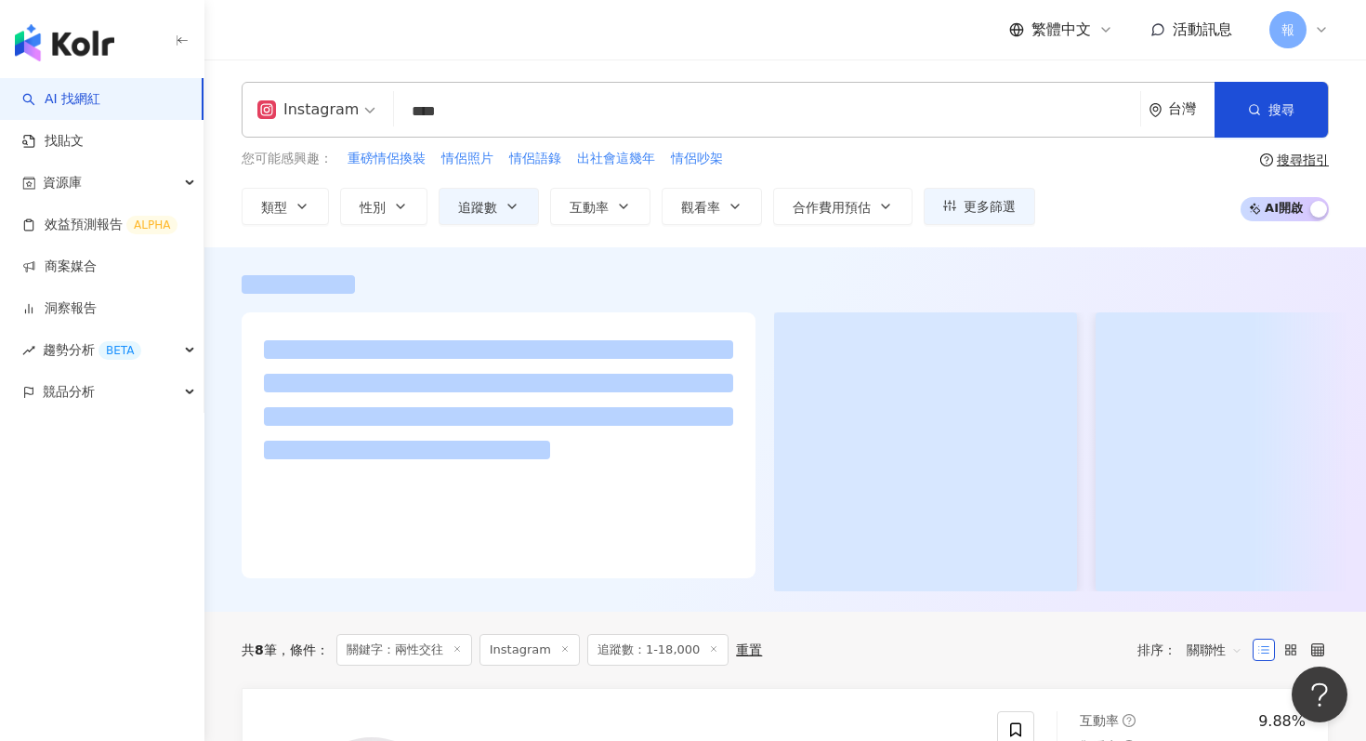
scroll to position [57, 0]
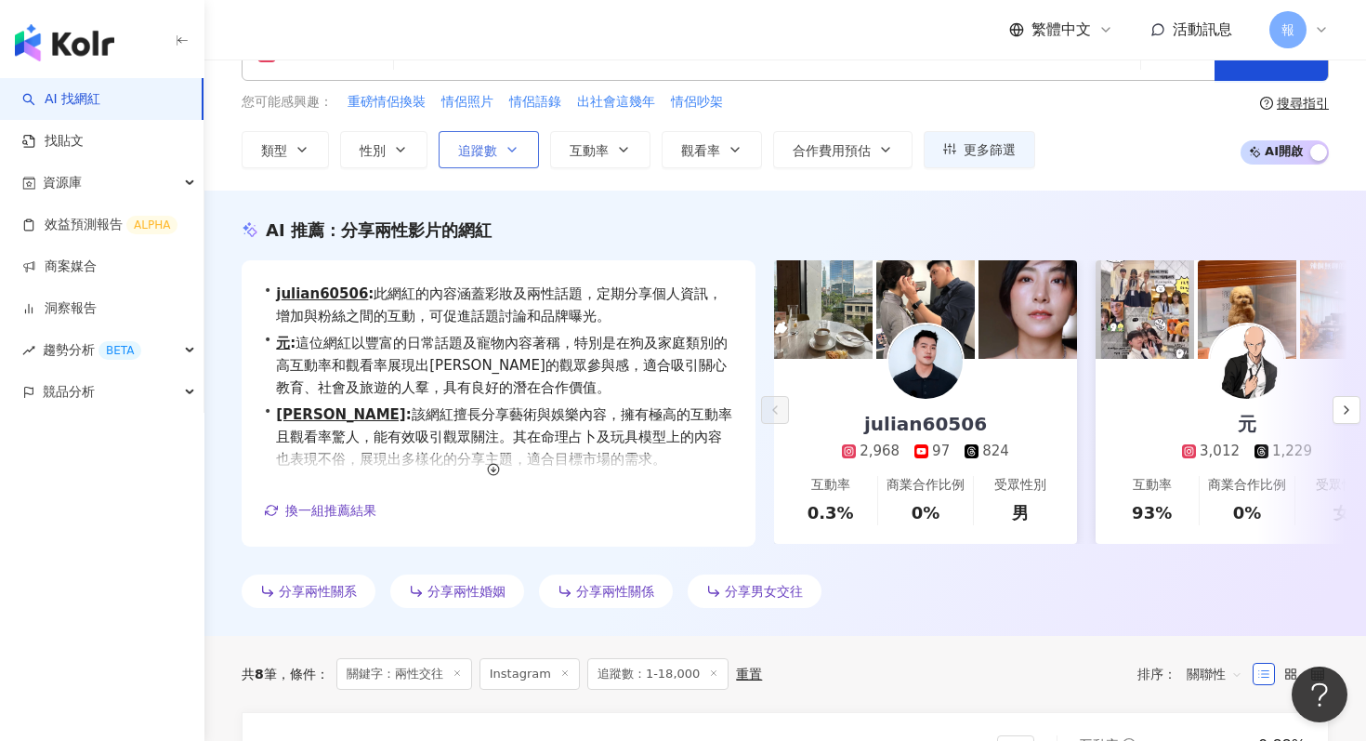
click at [517, 157] on button "追蹤數" at bounding box center [489, 149] width 100 height 37
click at [1096, 191] on div "AI 推薦 ： 分享兩性影片的網紅 • julian60506 : 此網紅的內容涵蓋彩妝及兩性話題，定期分享個人資訊，增加與粉絲之間的互動，可促進話題討論和品…" at bounding box center [785, 412] width 1162 height 445
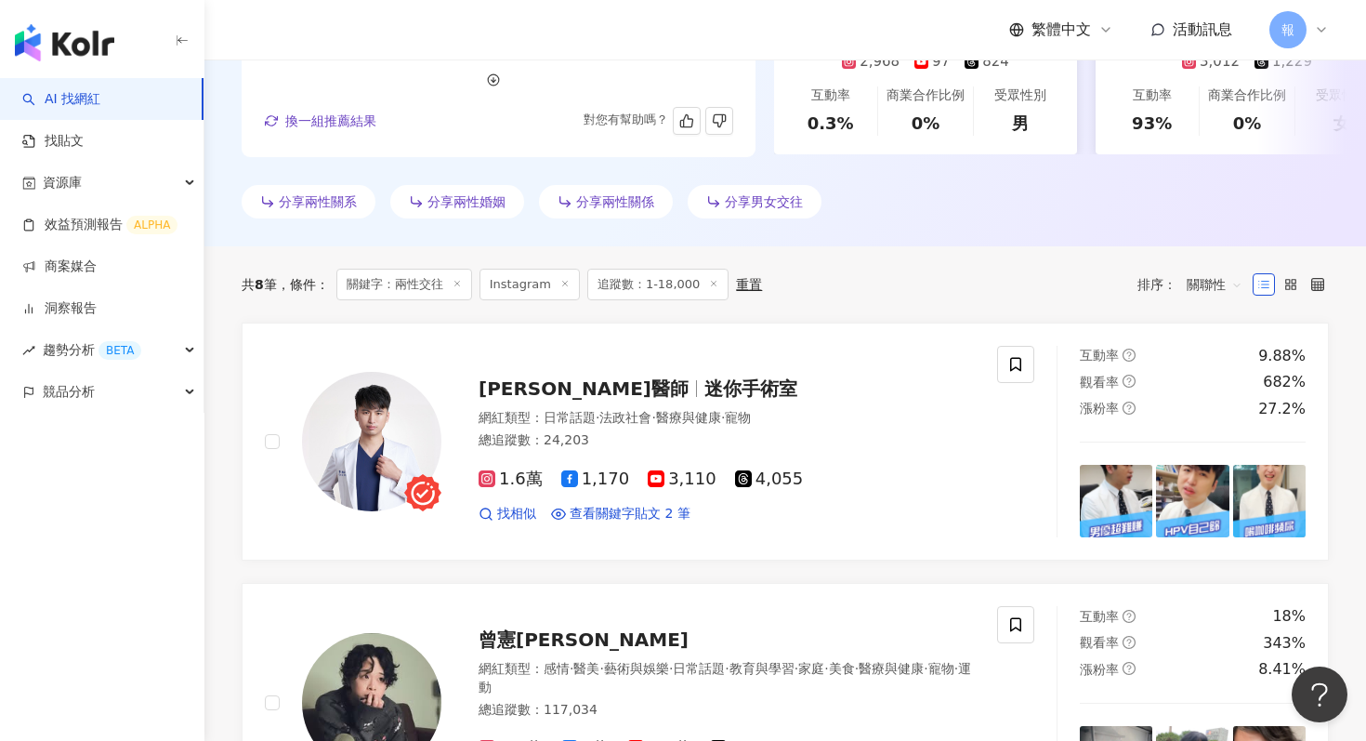
scroll to position [577, 0]
